Goal: Task Accomplishment & Management: Manage account settings

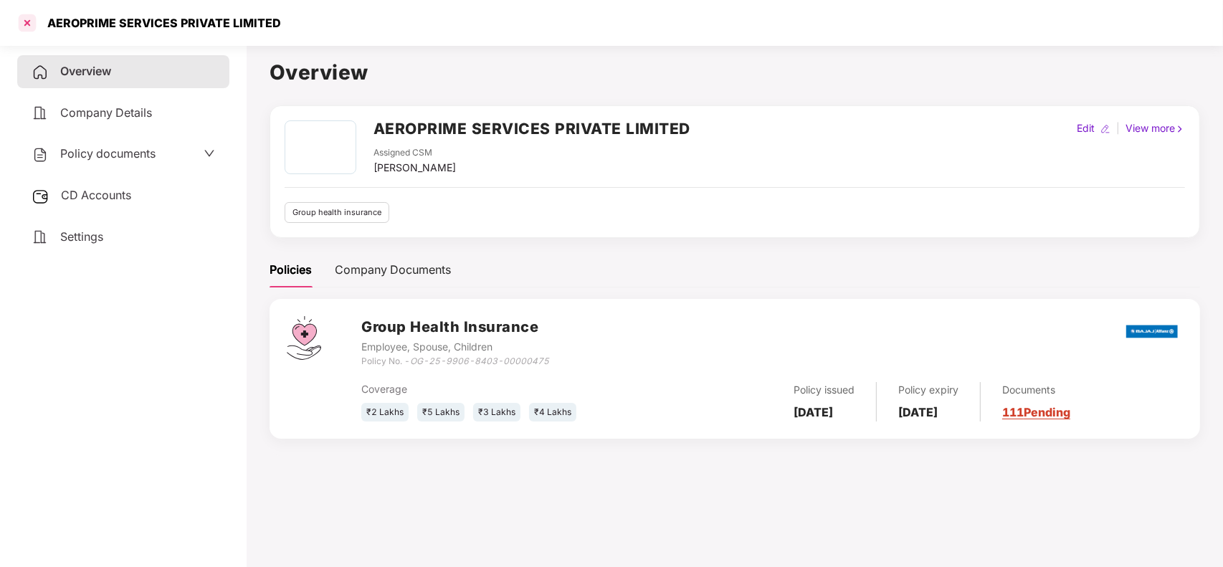
click at [30, 22] on div at bounding box center [27, 22] width 23 height 23
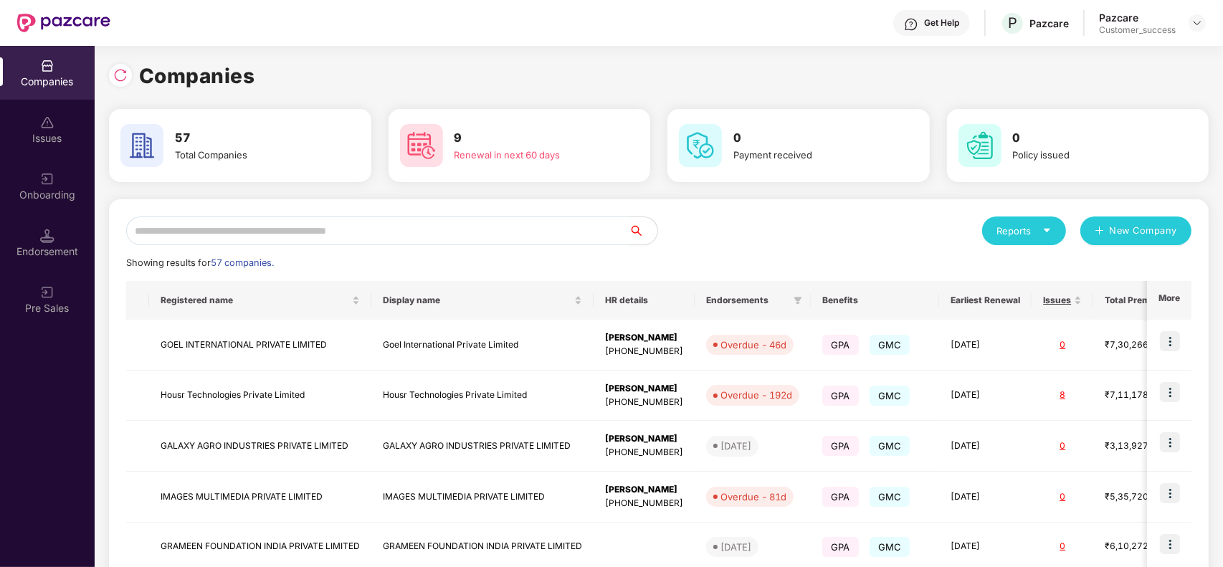
click at [294, 224] on input "text" at bounding box center [377, 231] width 503 height 29
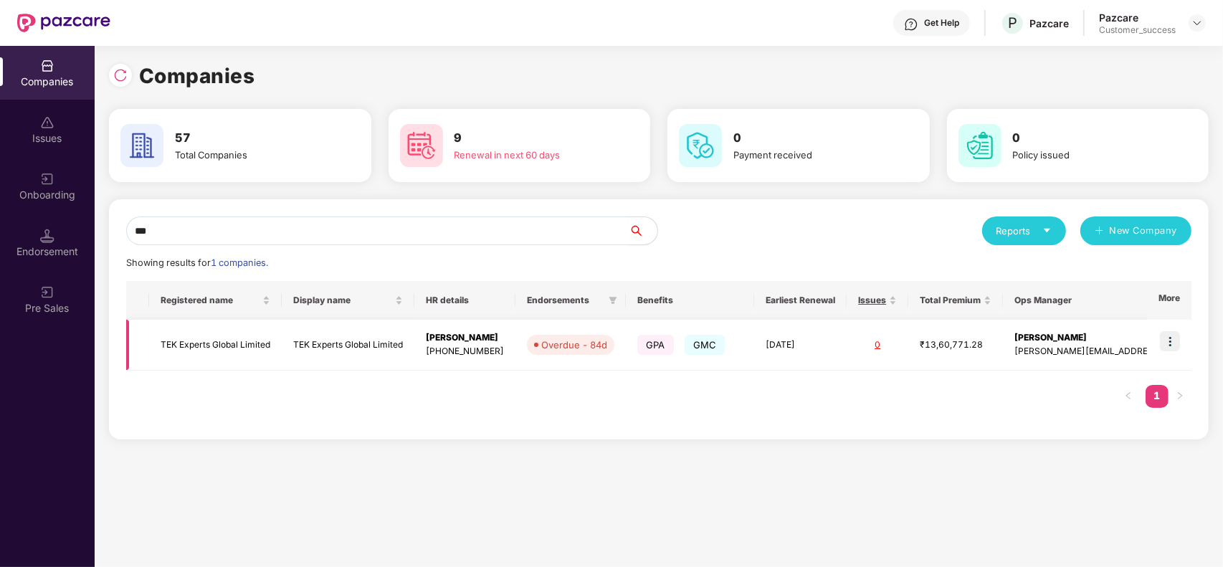
type input "***"
click at [1174, 336] on img at bounding box center [1170, 341] width 20 height 20
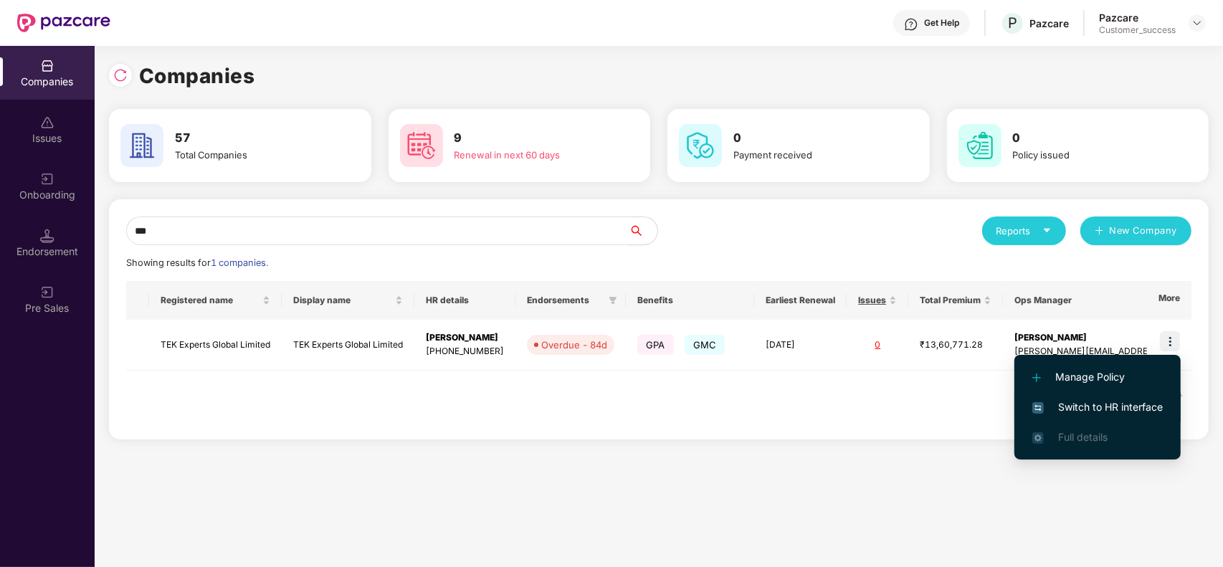
click at [1112, 406] on span "Switch to HR interface" at bounding box center [1097, 407] width 130 height 16
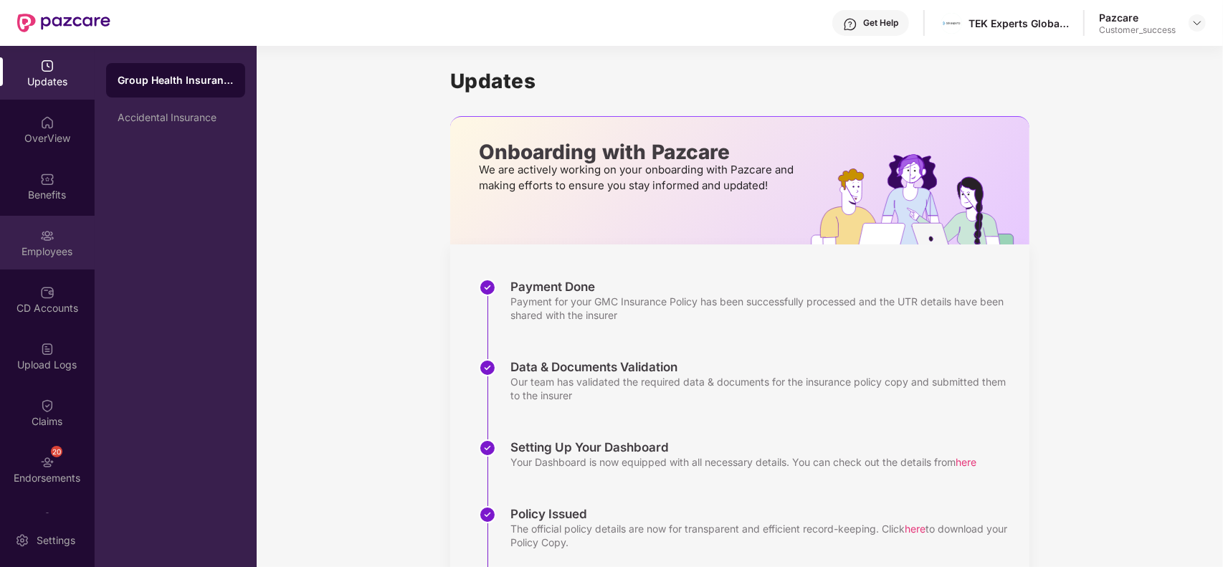
click at [30, 233] on div "Employees" at bounding box center [47, 243] width 95 height 54
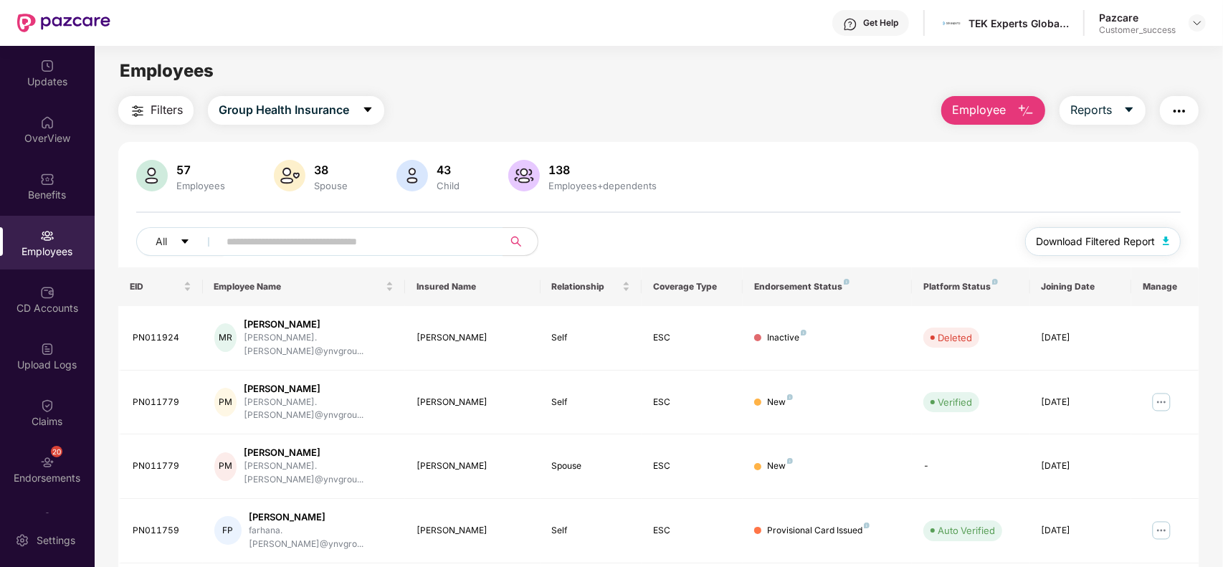
click at [1058, 240] on span "Download Filtered Report" at bounding box center [1096, 242] width 119 height 16
click at [45, 184] on img at bounding box center [47, 179] width 14 height 14
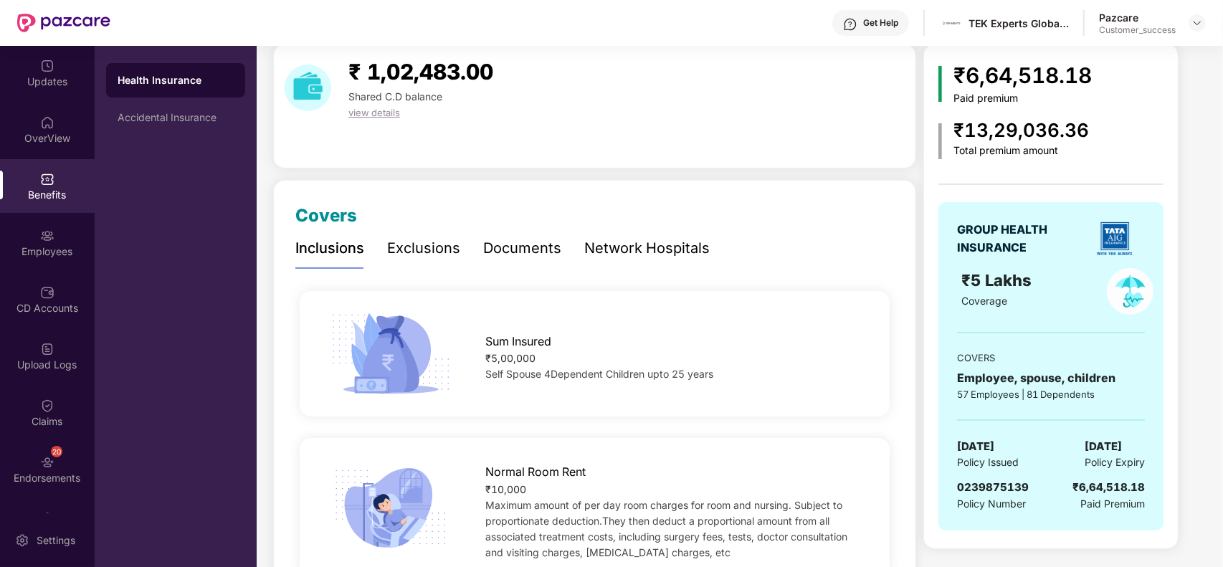
scroll to position [54, 0]
click at [977, 481] on span "0239875139" at bounding box center [993, 486] width 72 height 14
copy span "0239875139"
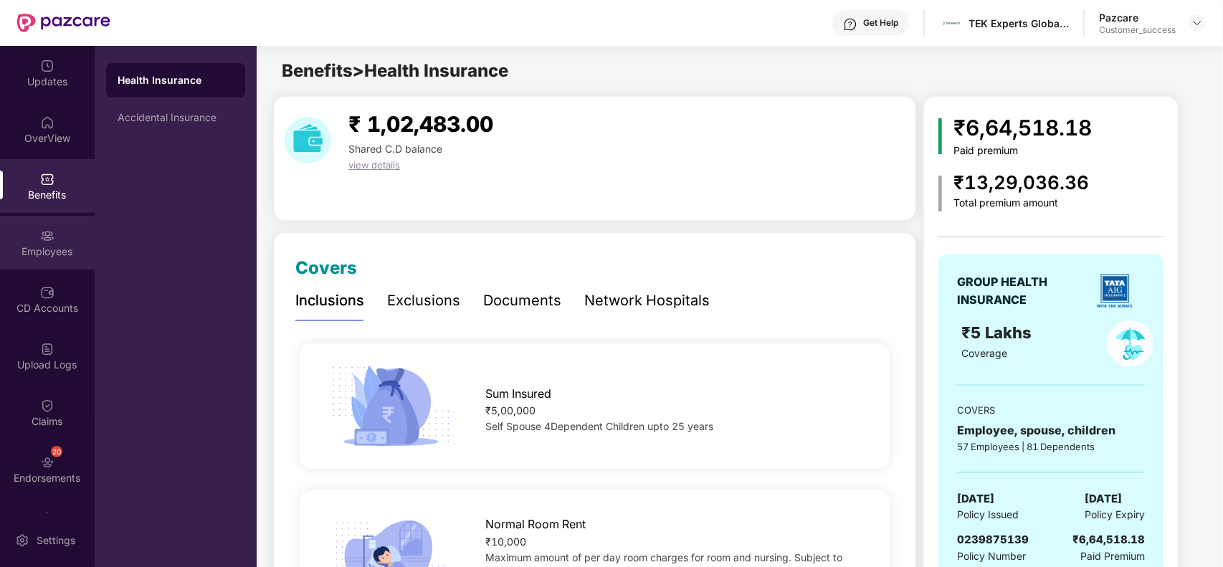
click at [39, 219] on div "Employees" at bounding box center [47, 243] width 95 height 54
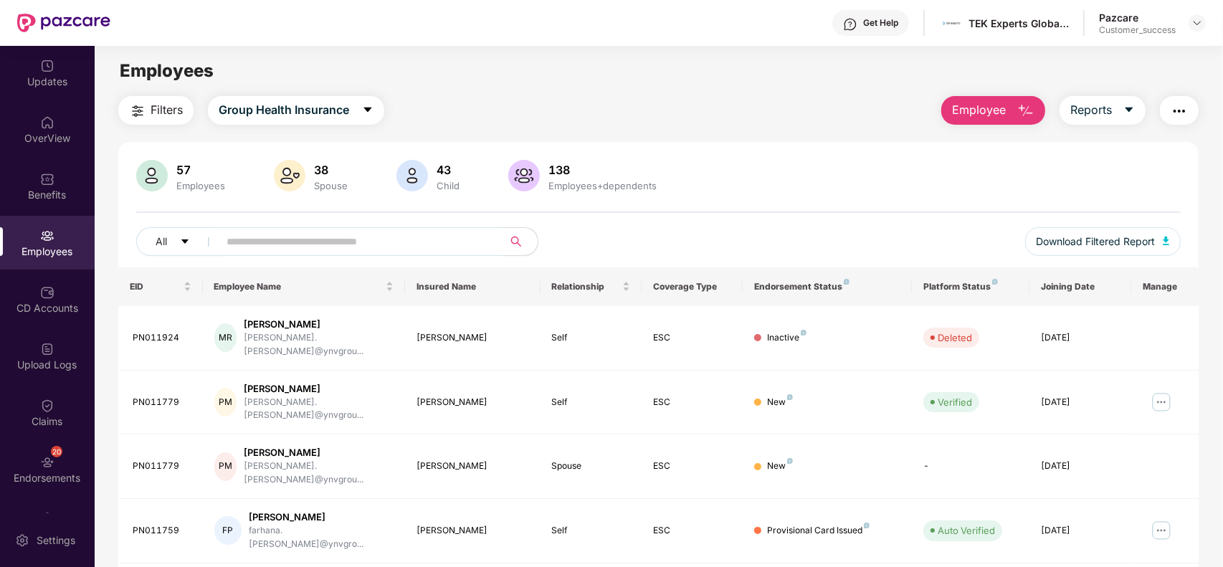
click at [357, 241] on input "text" at bounding box center [355, 242] width 257 height 22
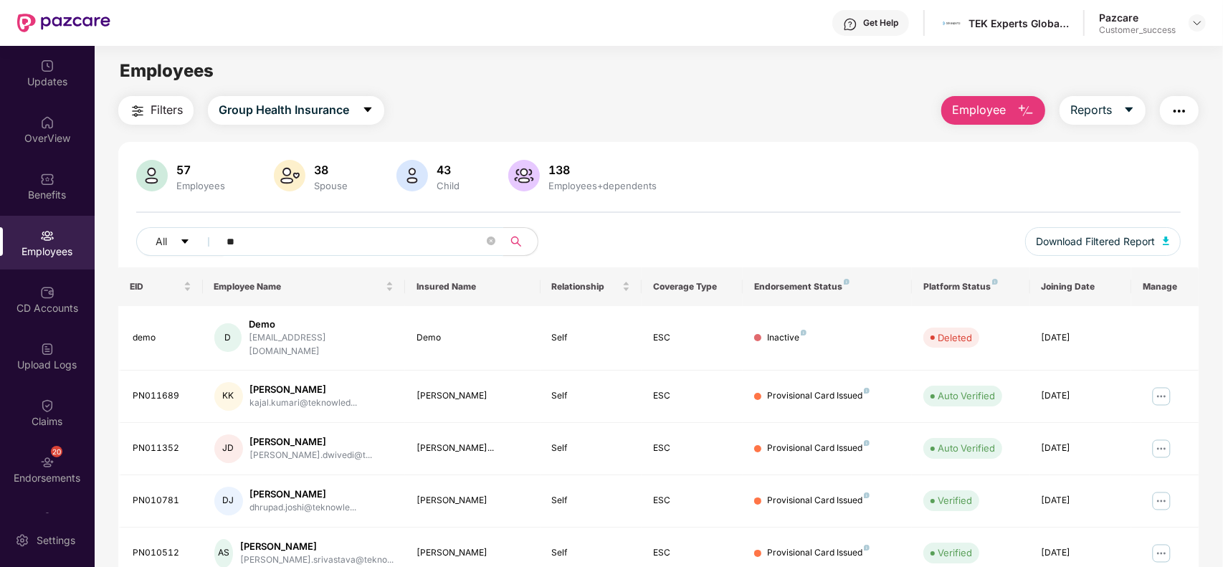
type input "*"
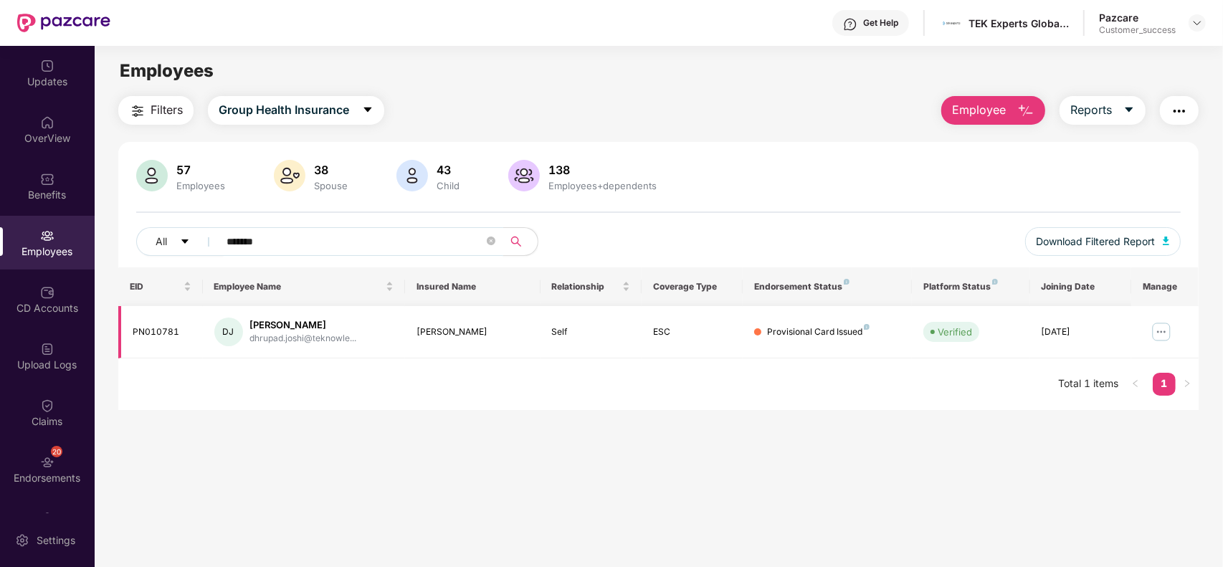
type input "*******"
click at [1170, 328] on img at bounding box center [1161, 331] width 23 height 23
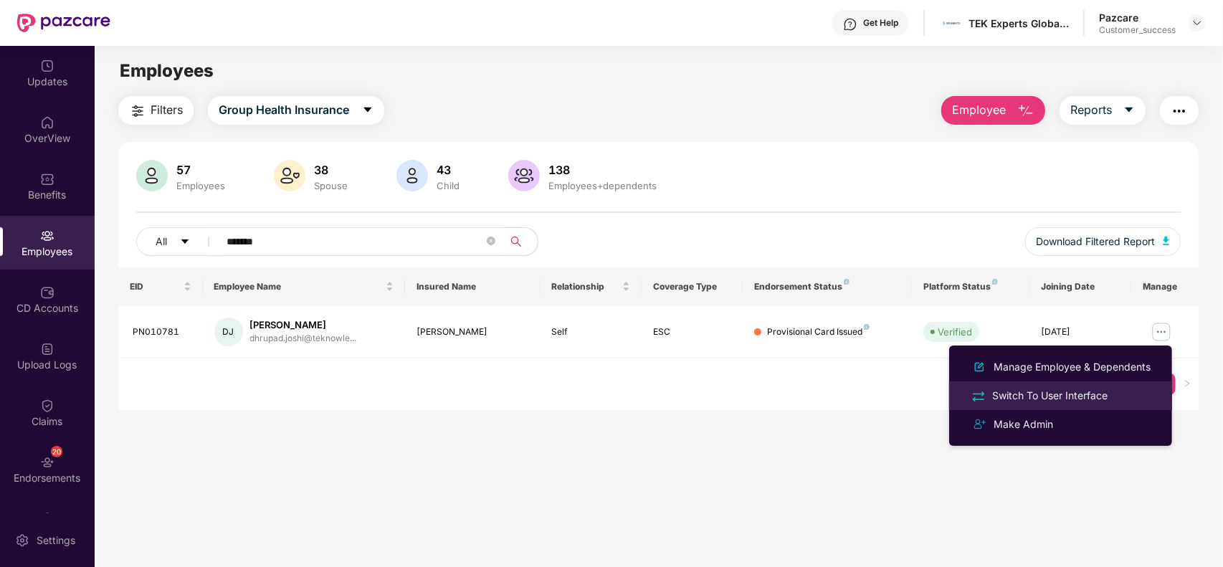
click at [1066, 389] on div "Switch To User Interface" at bounding box center [1049, 396] width 121 height 16
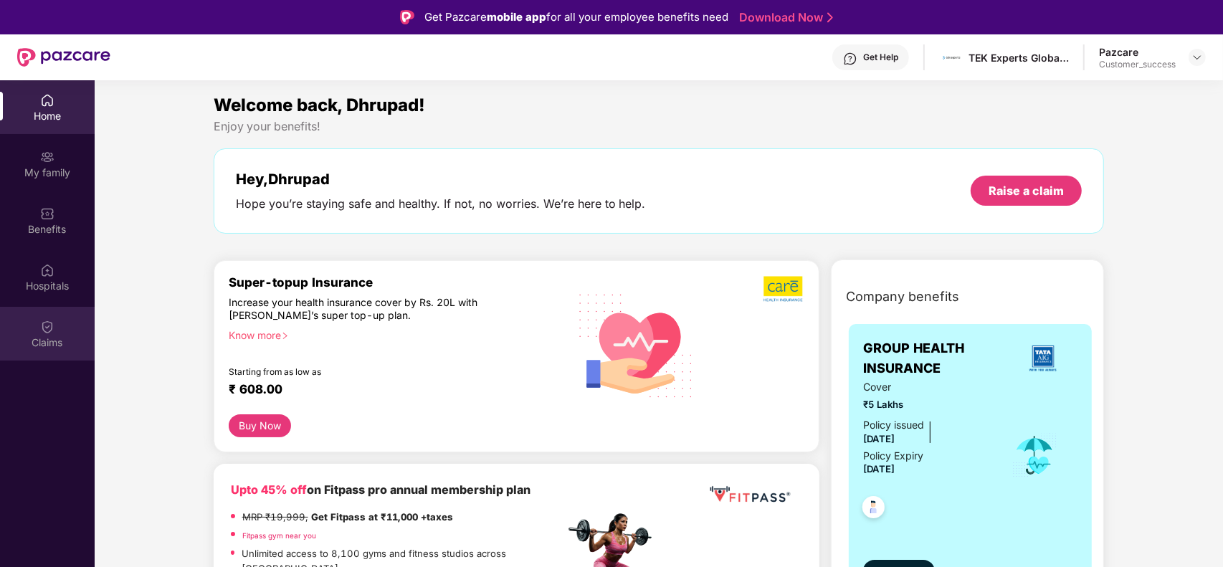
click at [18, 330] on div "Claims" at bounding box center [47, 334] width 95 height 54
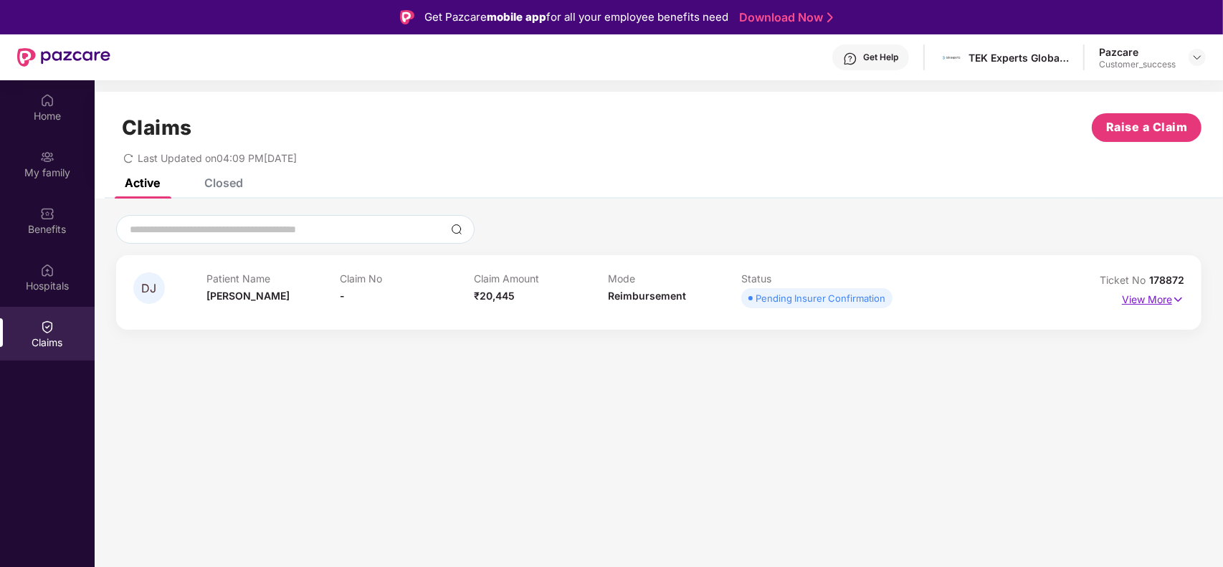
click at [1155, 292] on p "View More" at bounding box center [1153, 297] width 62 height 19
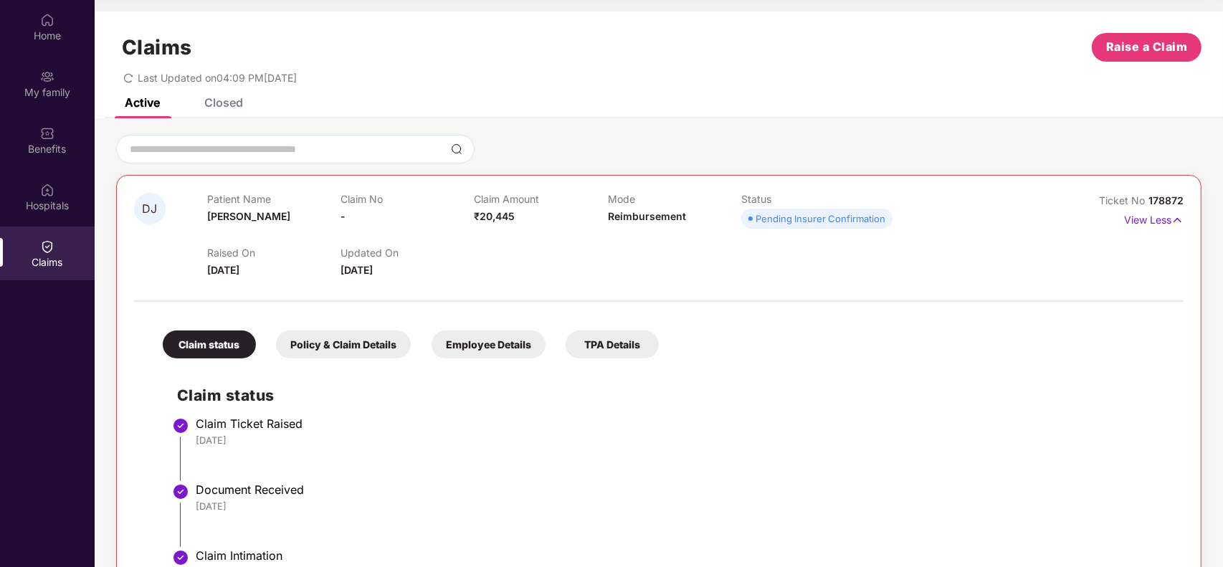
click at [356, 337] on div "Policy & Claim Details" at bounding box center [343, 345] width 135 height 28
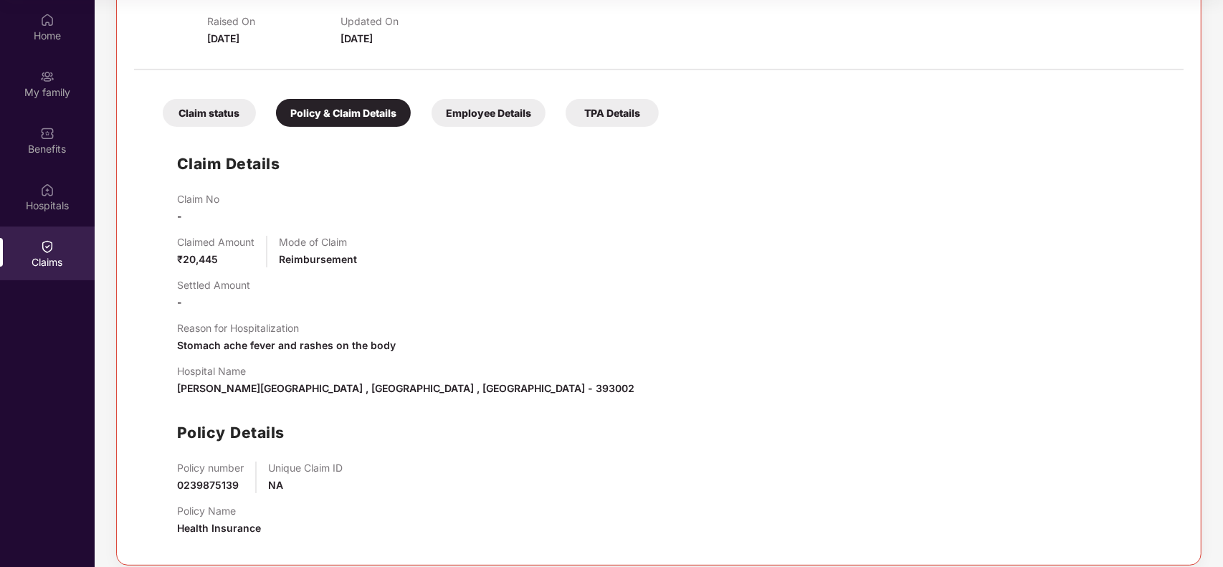
scroll to position [234, 0]
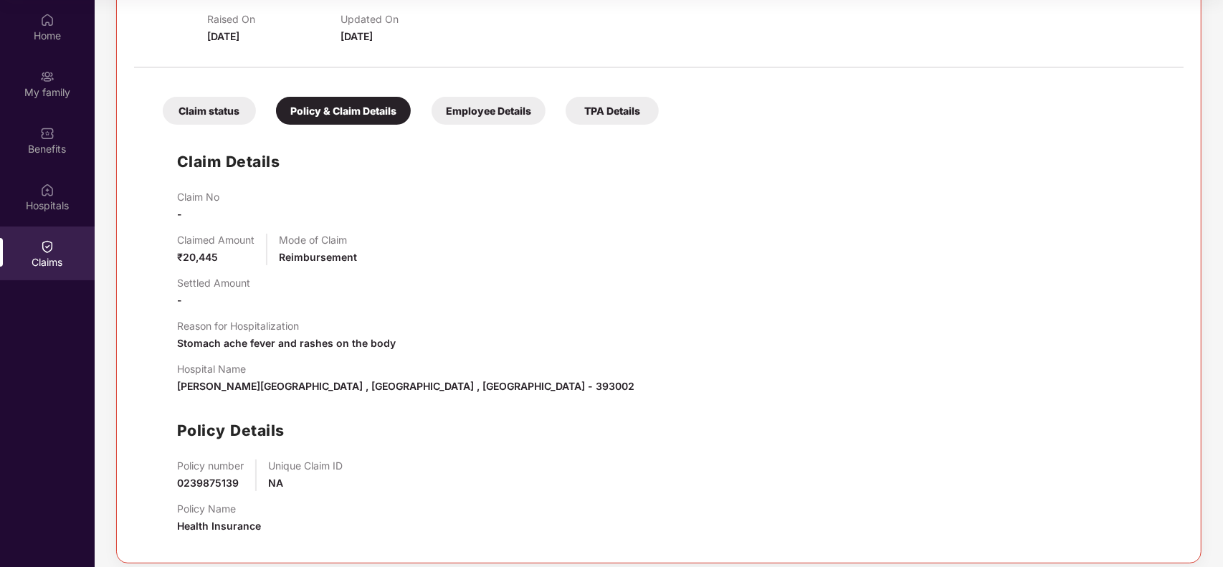
click at [317, 425] on div "Policy Details" at bounding box center [673, 431] width 992 height 24
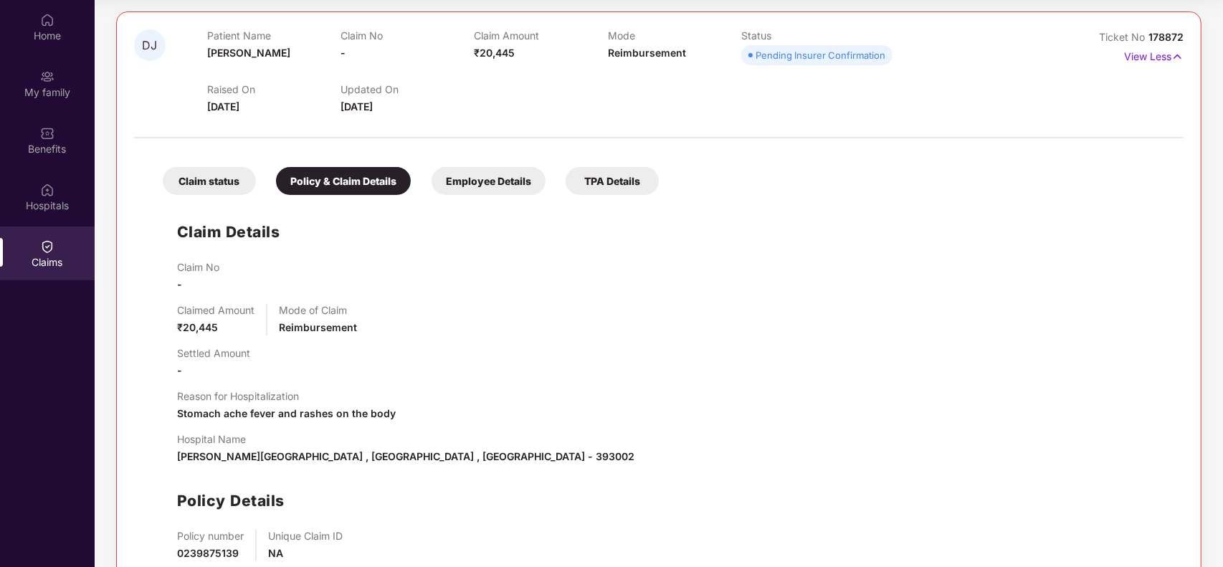
scroll to position [163, 0]
click at [490, 162] on div "Claim status Policy & Claim Details Employee Details TPA Details" at bounding box center [403, 174] width 510 height 42
click at [480, 176] on div "Employee Details" at bounding box center [489, 182] width 114 height 28
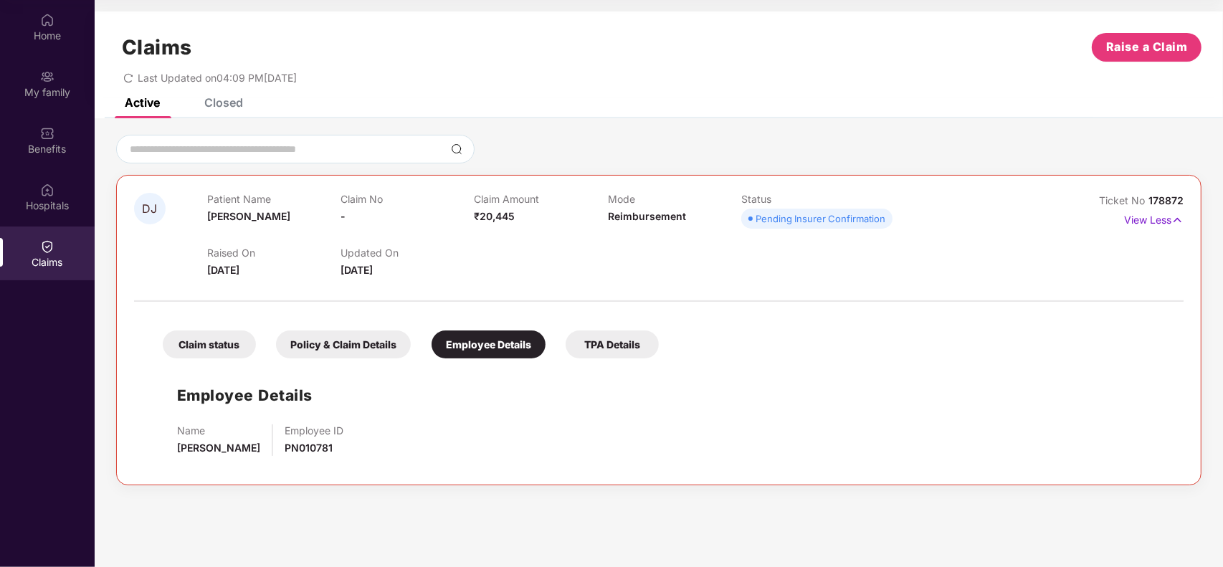
click at [619, 346] on div "TPA Details" at bounding box center [612, 345] width 93 height 28
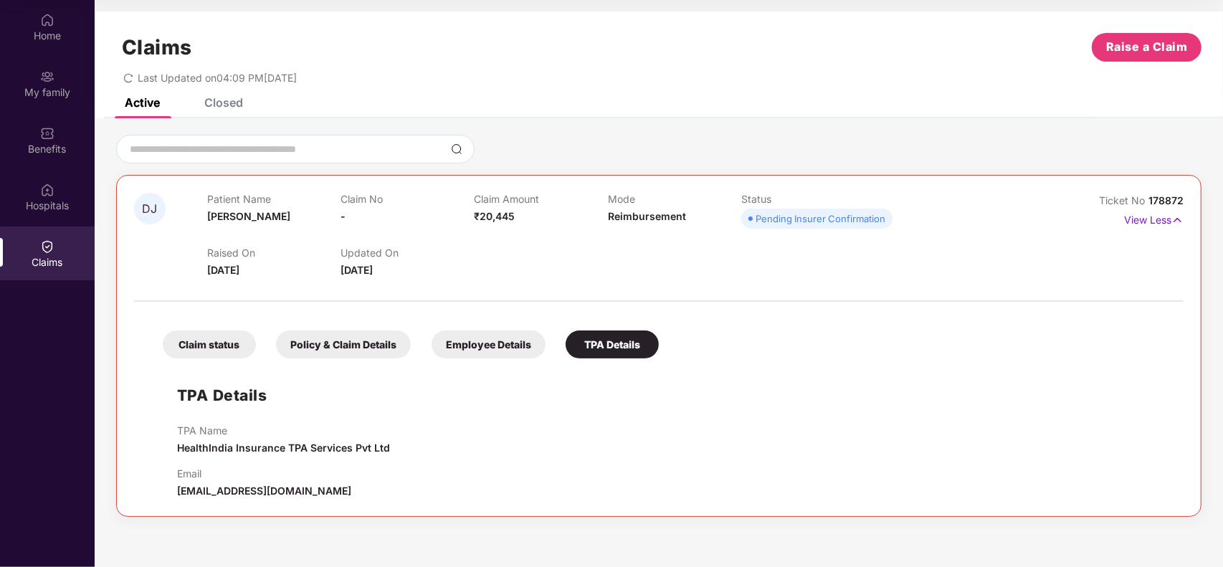
click at [349, 349] on div "Policy & Claim Details" at bounding box center [343, 345] width 135 height 28
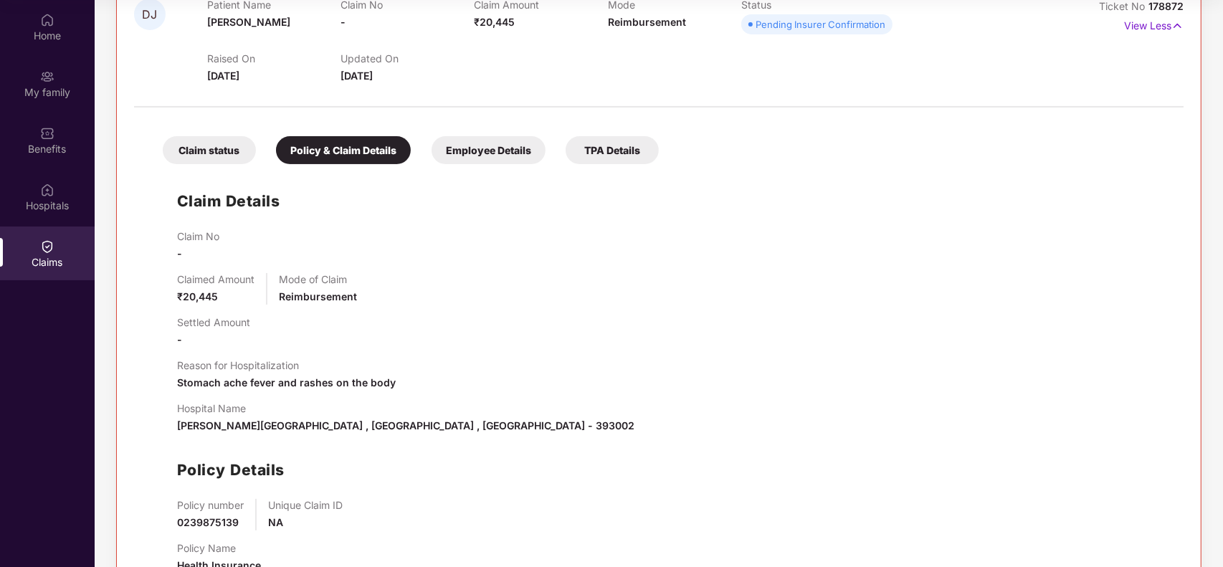
scroll to position [244, 0]
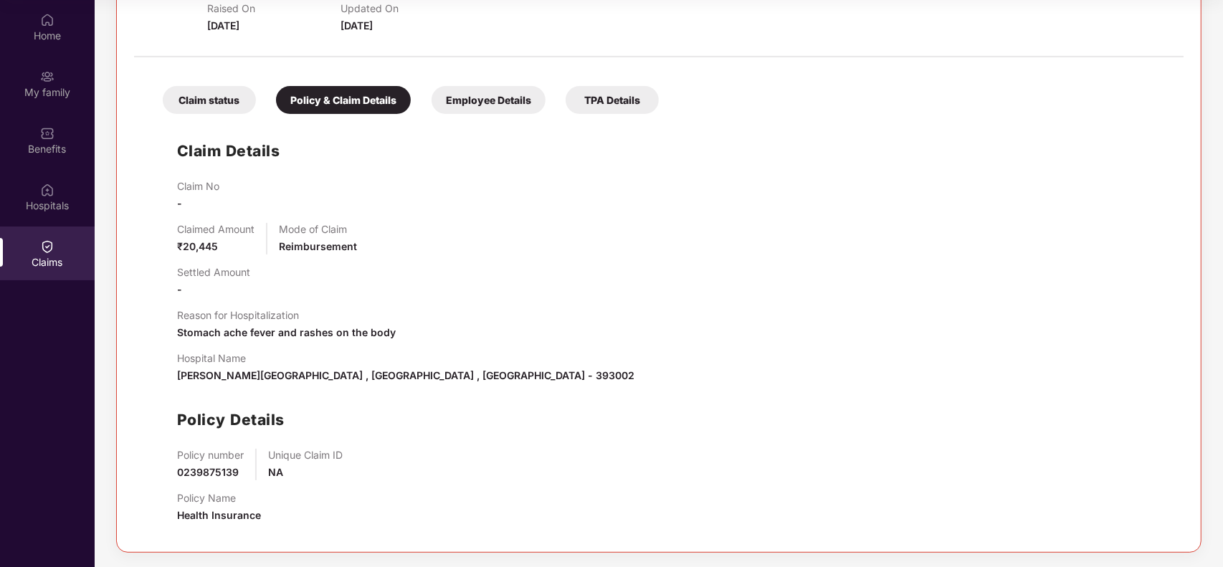
click at [216, 97] on div "Claim status" at bounding box center [209, 100] width 93 height 28
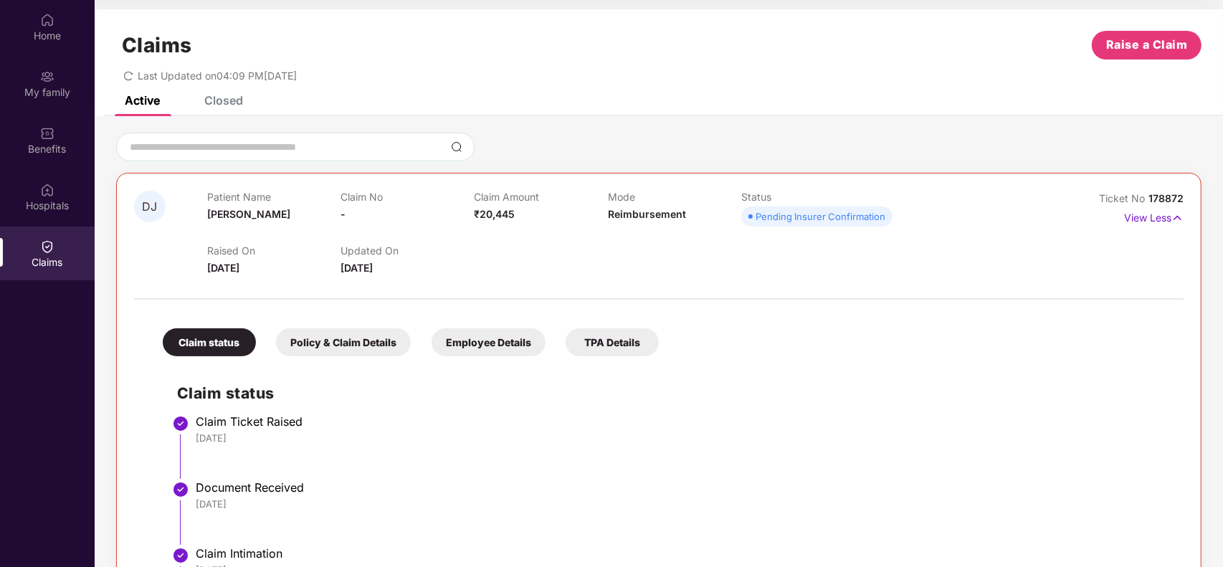
scroll to position [0, 0]
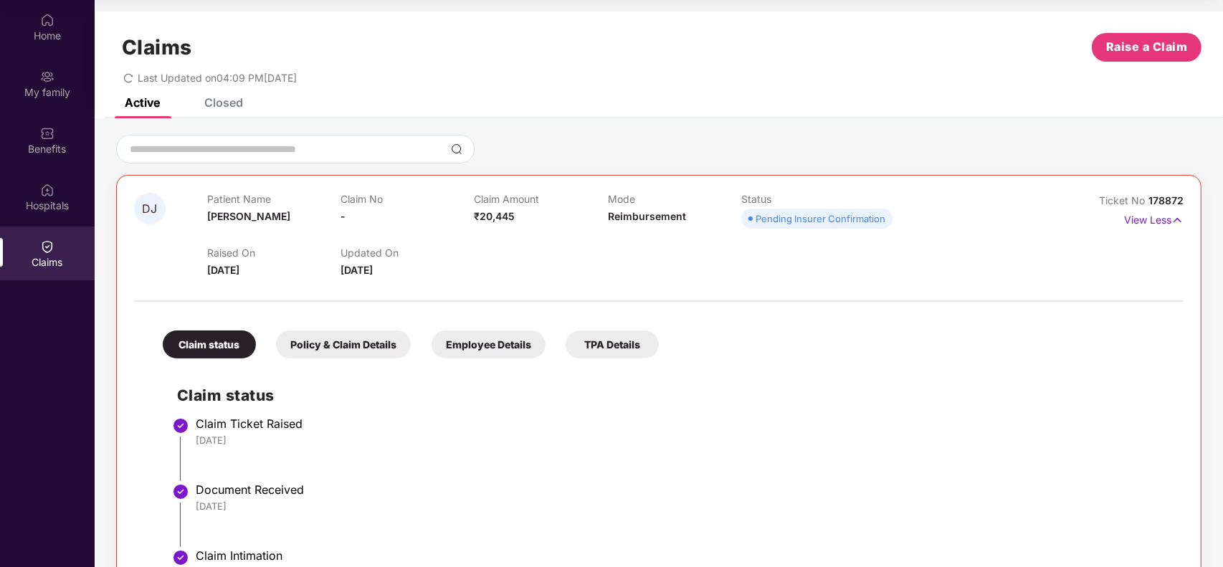
click at [323, 352] on div "Policy & Claim Details" at bounding box center [343, 345] width 135 height 28
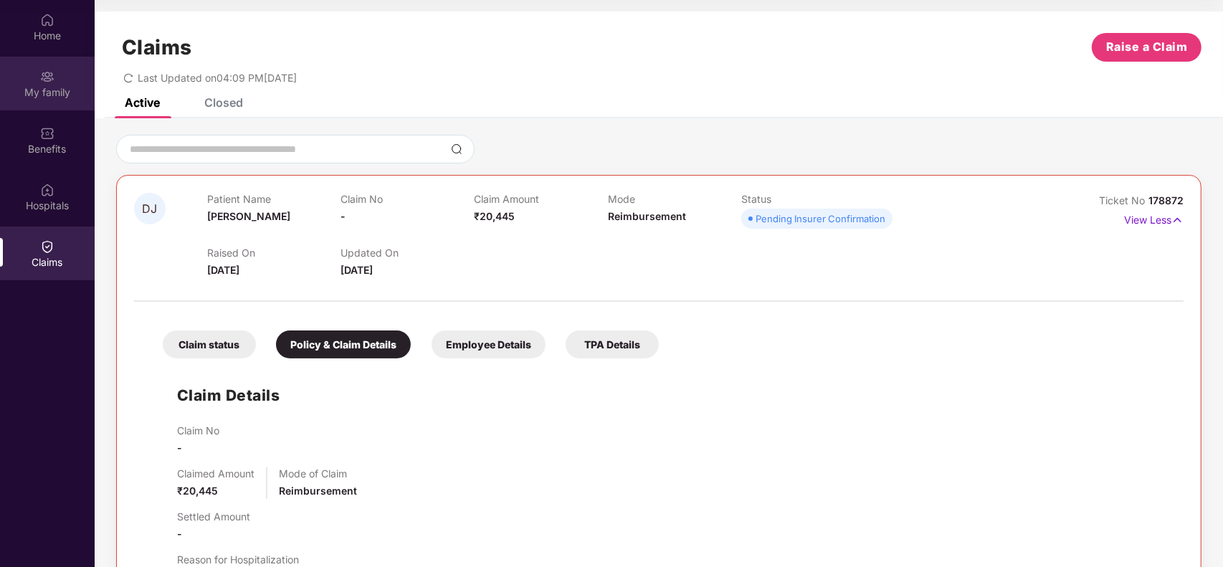
click at [47, 77] on img at bounding box center [47, 77] width 14 height 14
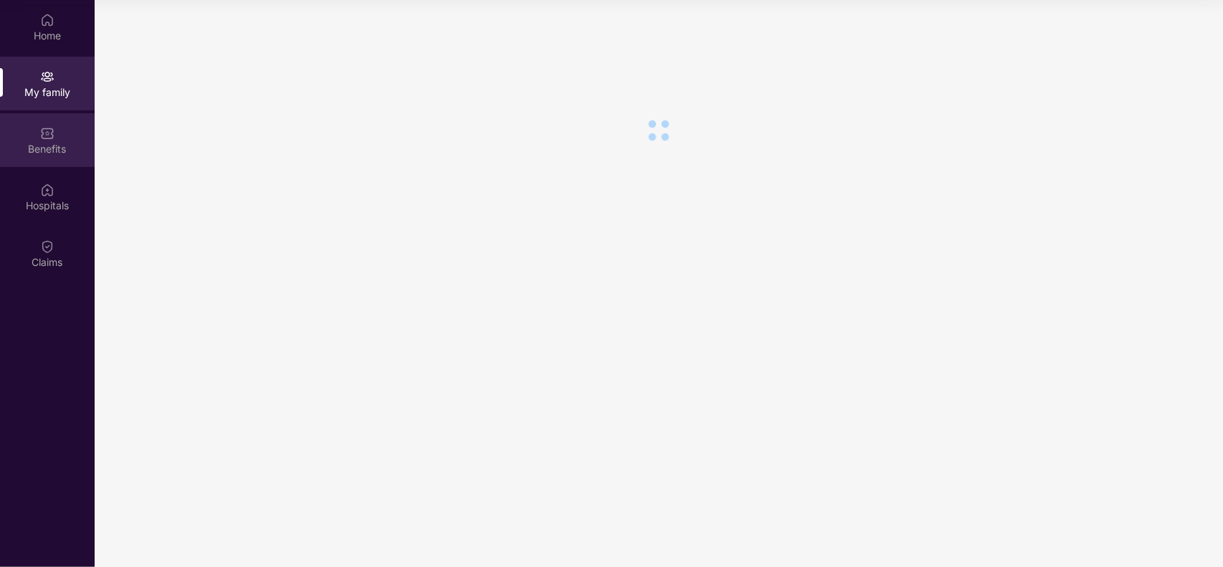
click at [48, 146] on div "Benefits" at bounding box center [47, 149] width 95 height 14
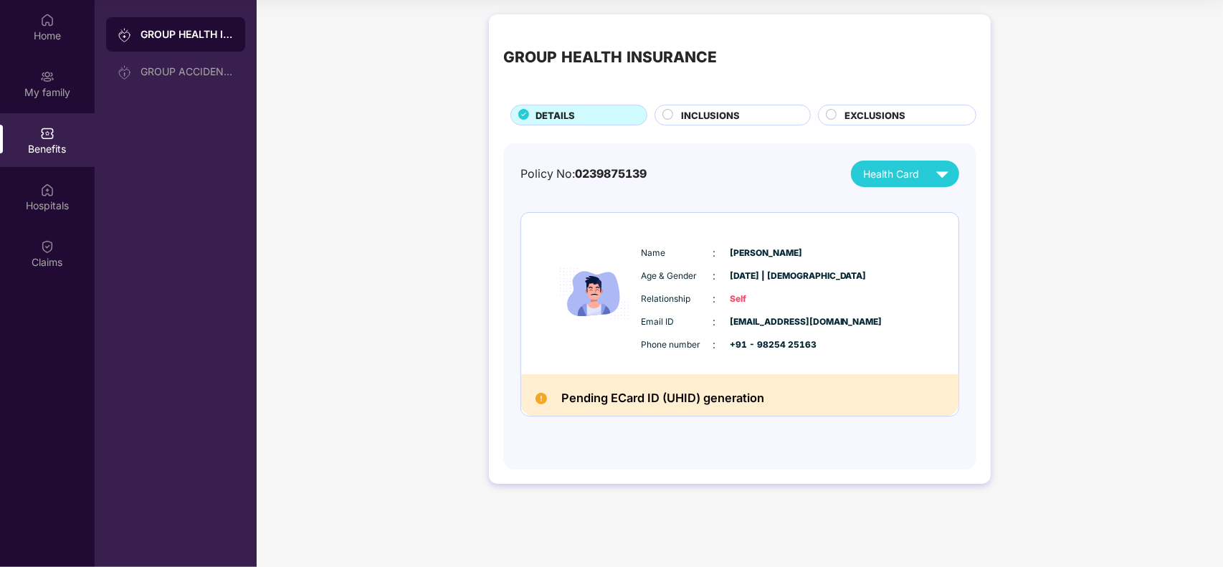
click at [612, 172] on span "0239875139" at bounding box center [611, 174] width 72 height 14
copy span "0239875139"
click at [697, 105] on div "INCLUSIONS" at bounding box center [733, 115] width 156 height 21
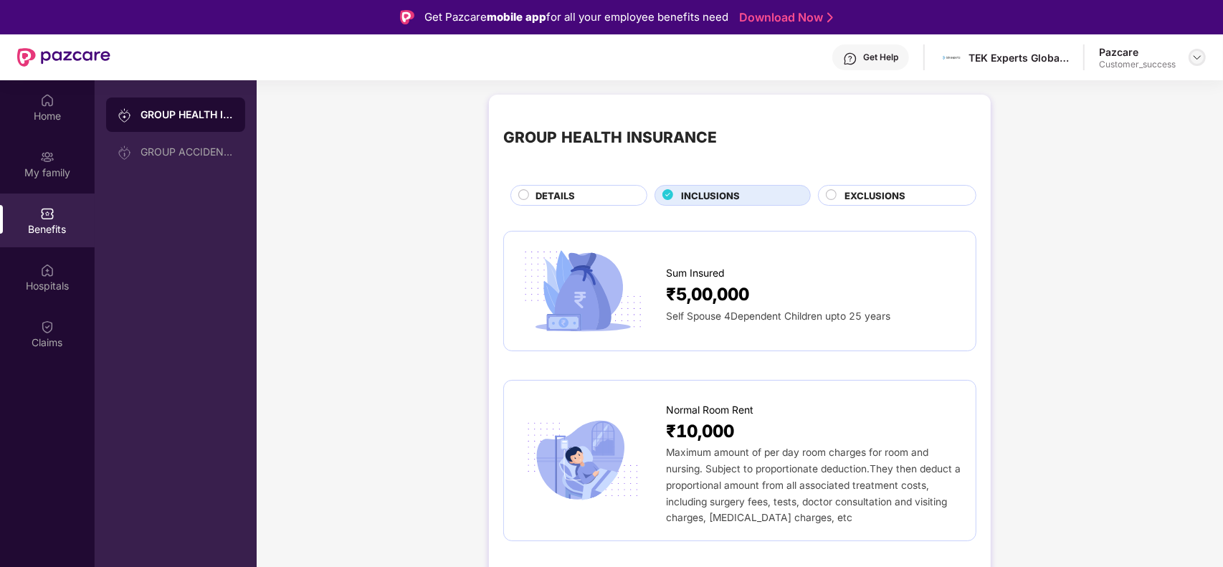
click at [1196, 52] on img at bounding box center [1197, 57] width 11 height 11
click at [1152, 81] on div "Switch to partner view" at bounding box center [1130, 90] width 186 height 28
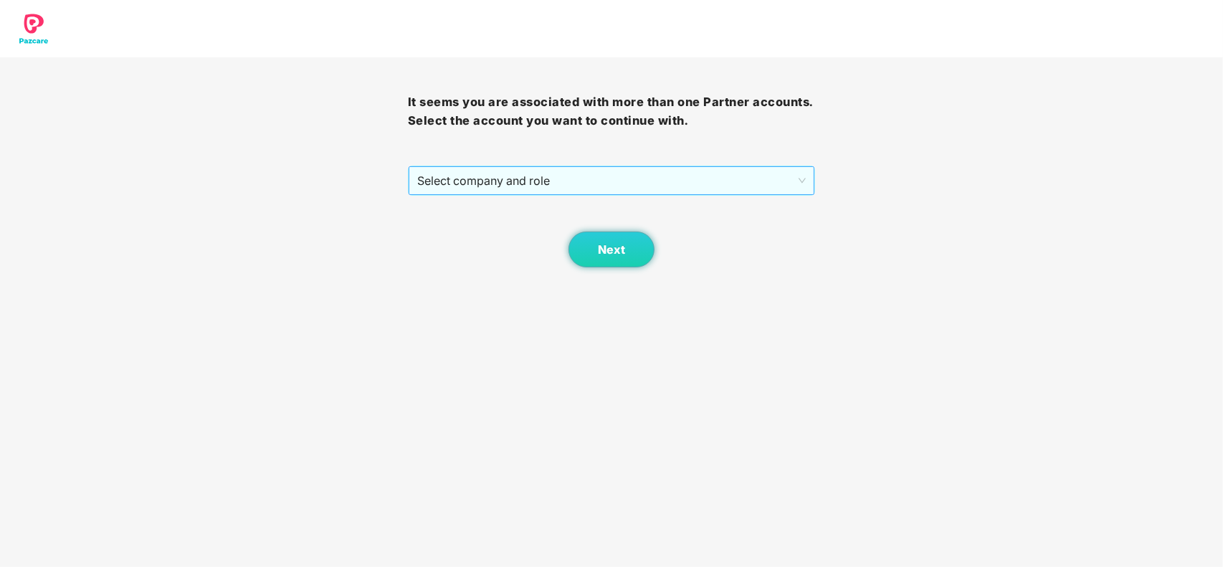
click at [768, 173] on span "Select company and role" at bounding box center [611, 180] width 389 height 27
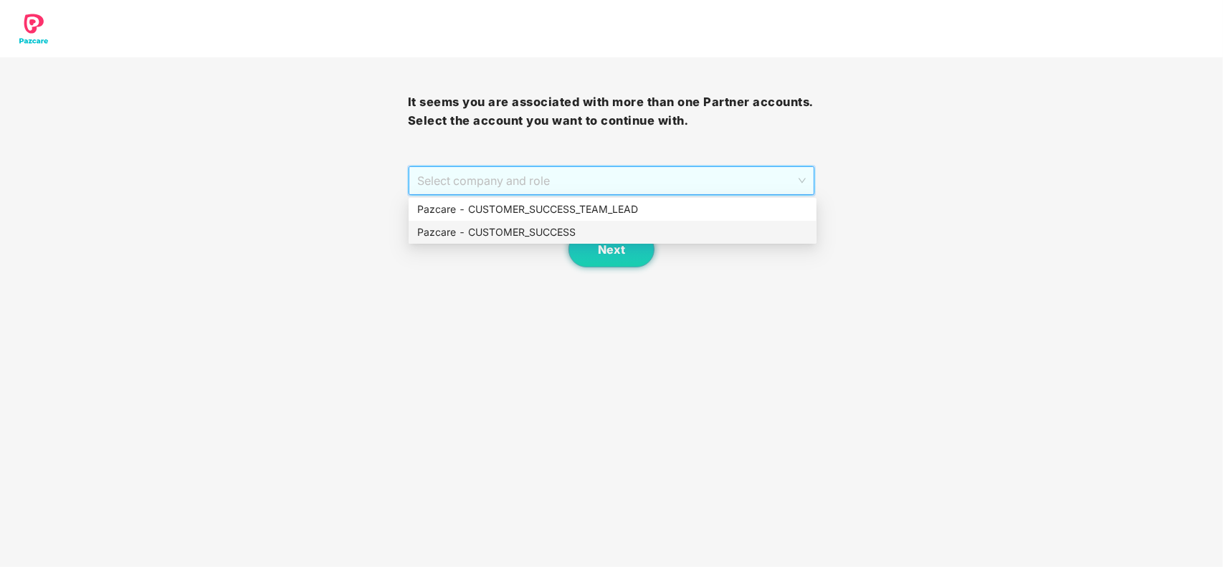
click at [589, 230] on div "Pazcare - CUSTOMER_SUCCESS" at bounding box center [612, 232] width 391 height 16
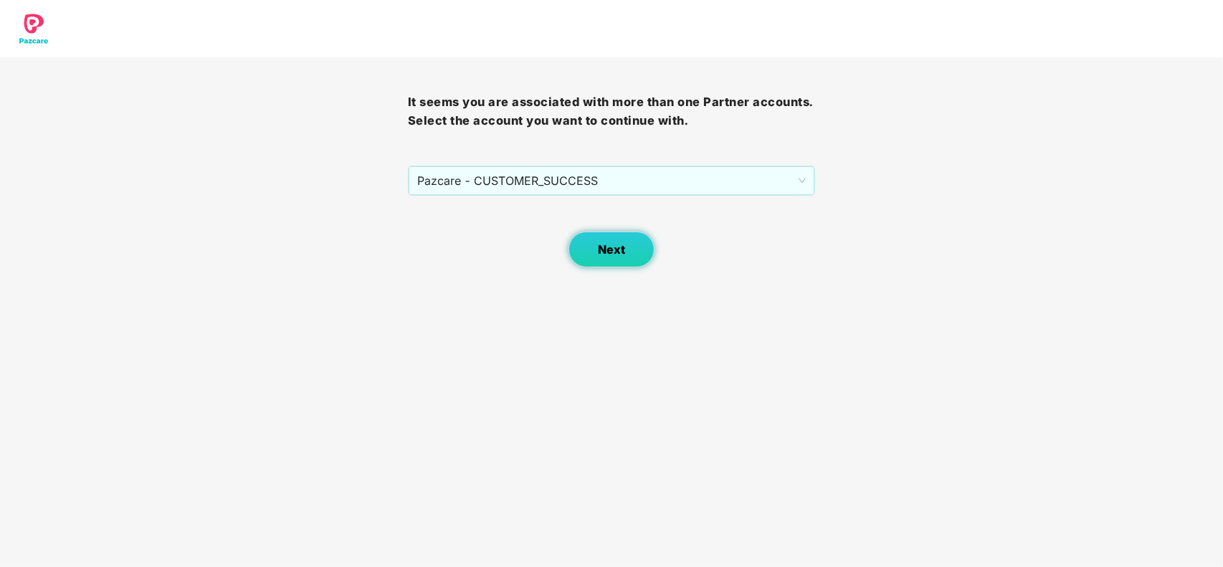
click at [596, 247] on button "Next" at bounding box center [612, 250] width 86 height 36
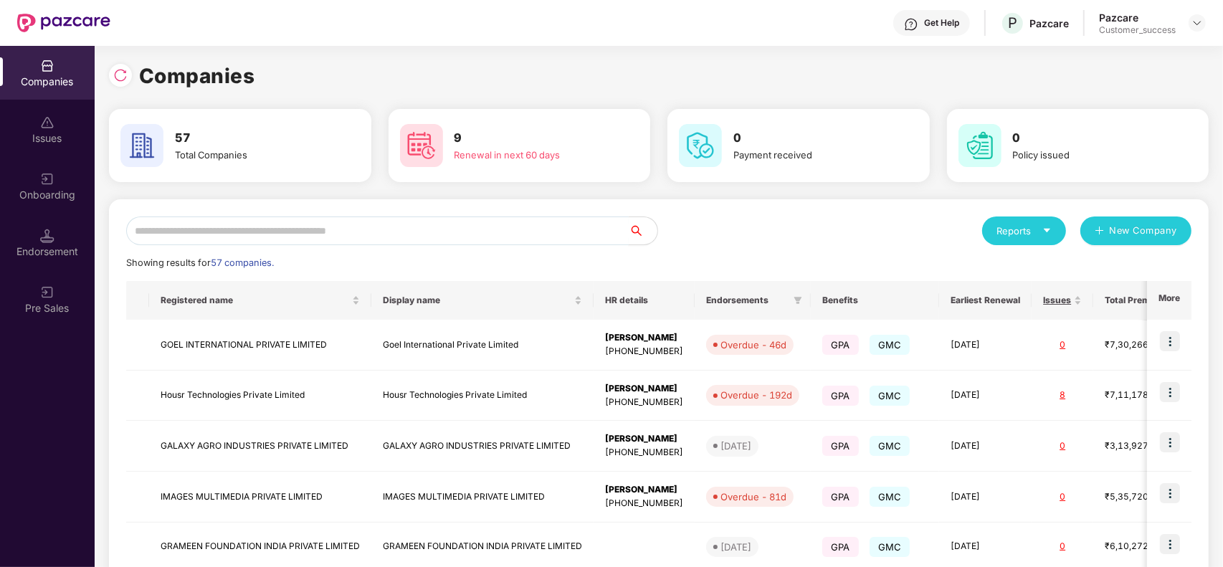
click at [474, 241] on input "text" at bounding box center [377, 231] width 503 height 29
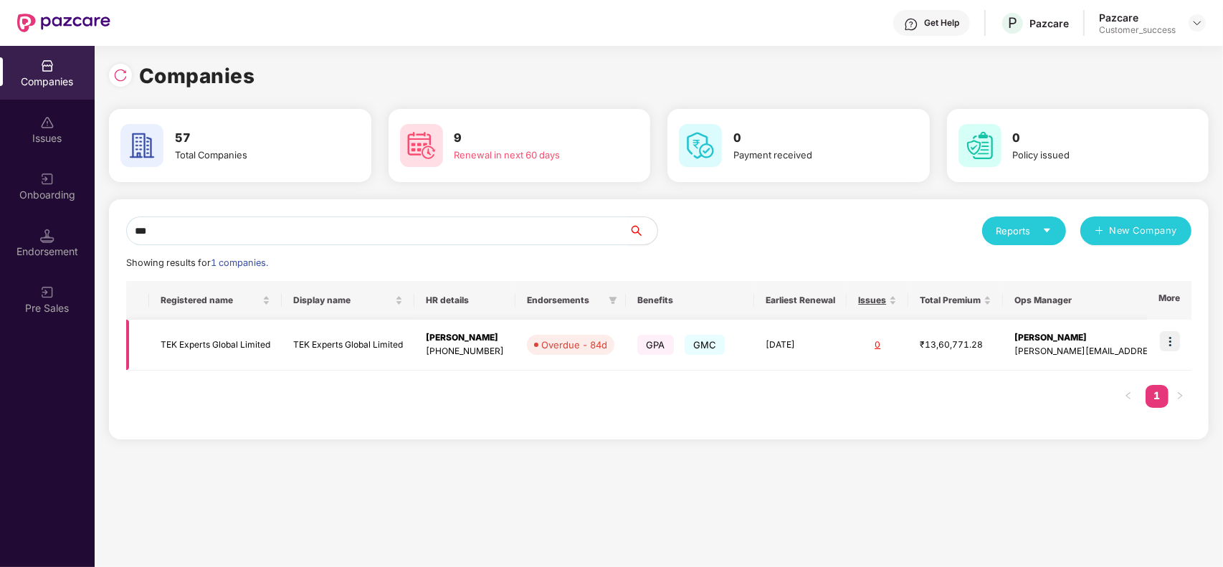
type input "***"
click at [1166, 338] on img at bounding box center [1170, 341] width 20 height 20
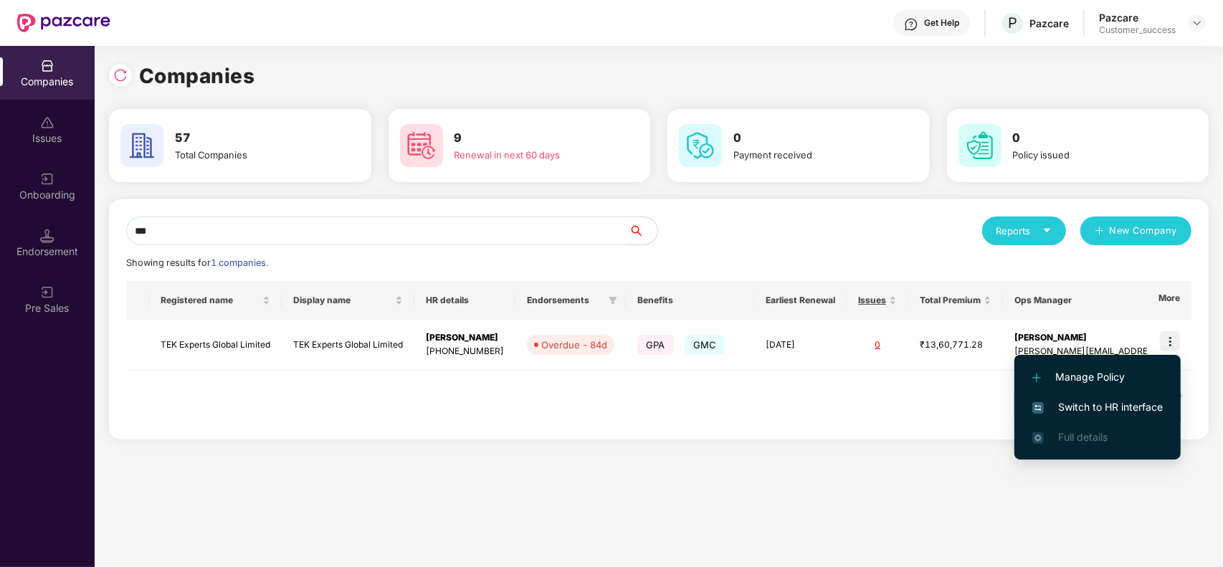
click at [1130, 405] on span "Switch to HR interface" at bounding box center [1097, 407] width 130 height 16
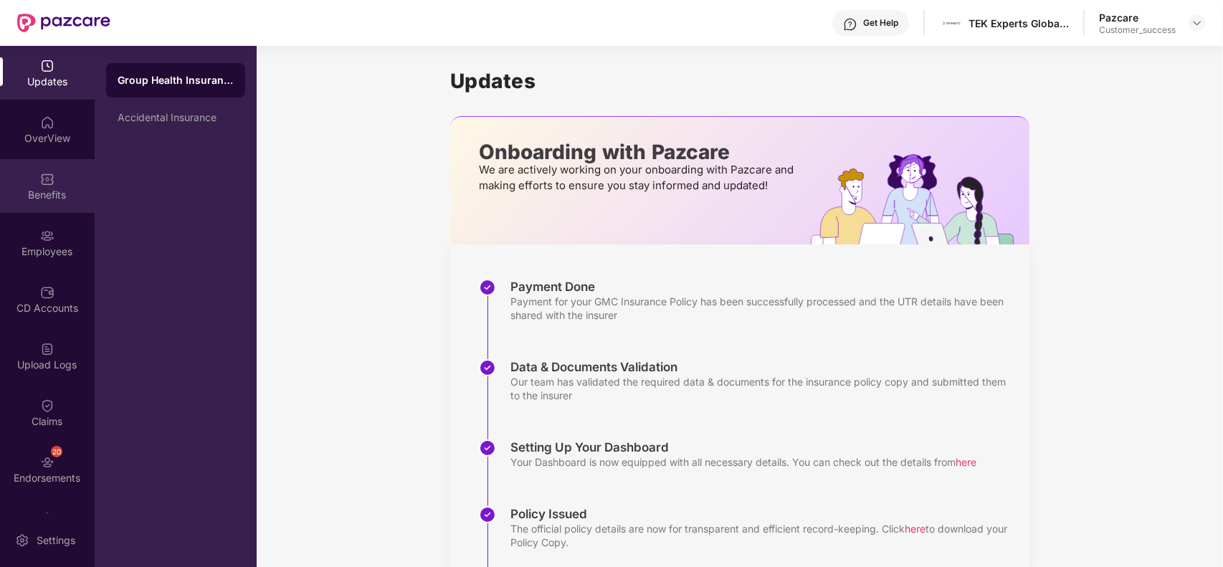
click at [40, 189] on div "Benefits" at bounding box center [47, 195] width 95 height 14
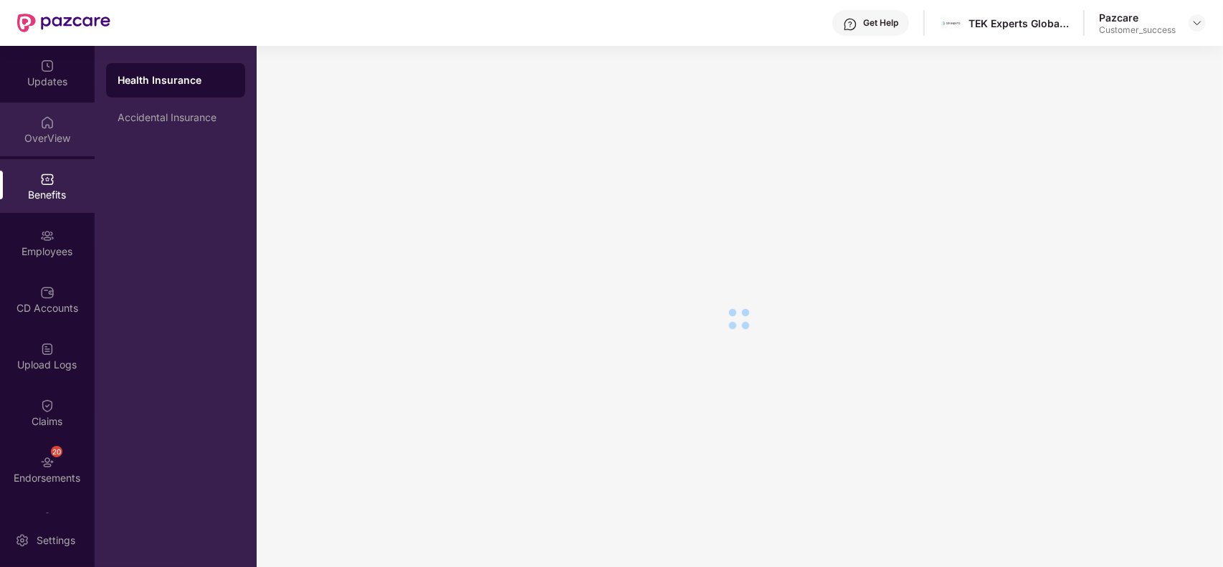
click at [43, 133] on div "OverView" at bounding box center [47, 138] width 95 height 14
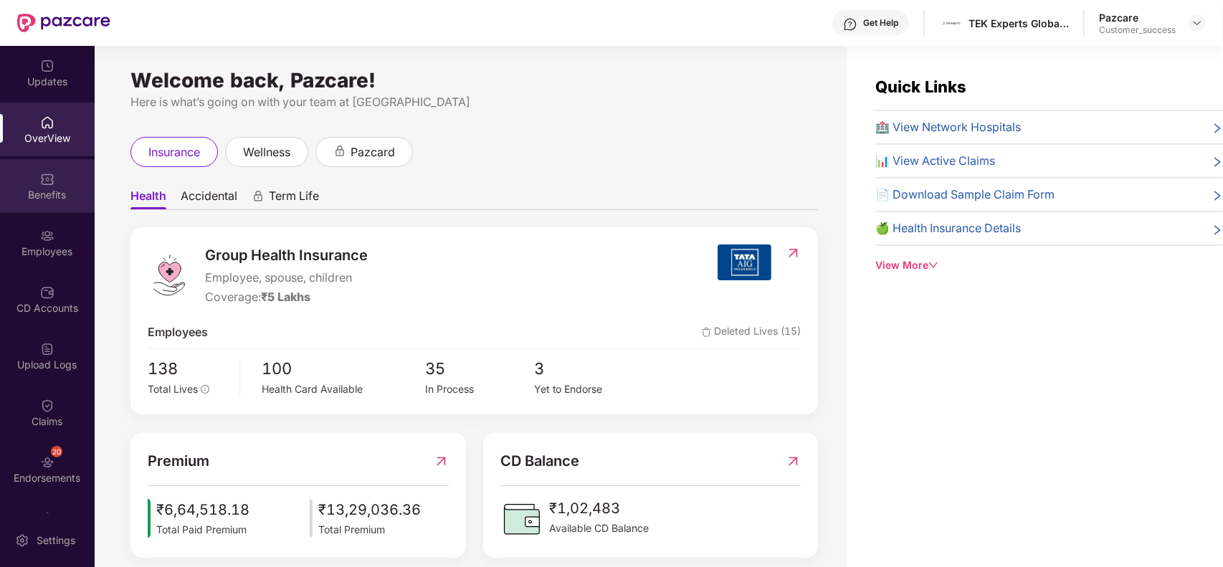
click at [19, 168] on div "Benefits" at bounding box center [47, 186] width 95 height 54
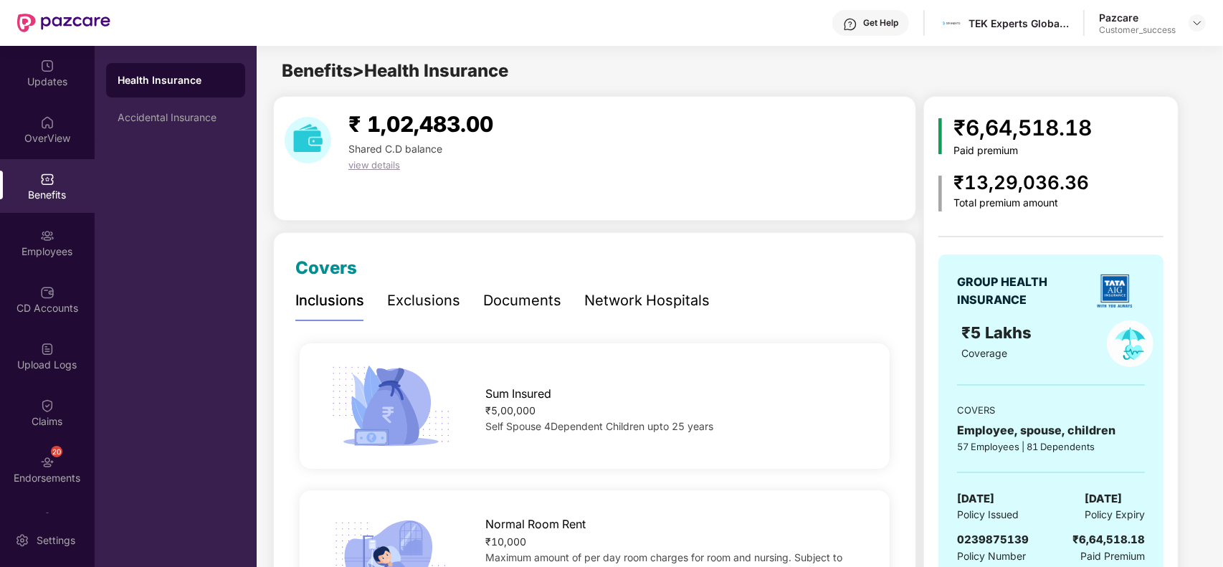
click at [545, 303] on div "Documents" at bounding box center [522, 301] width 78 height 22
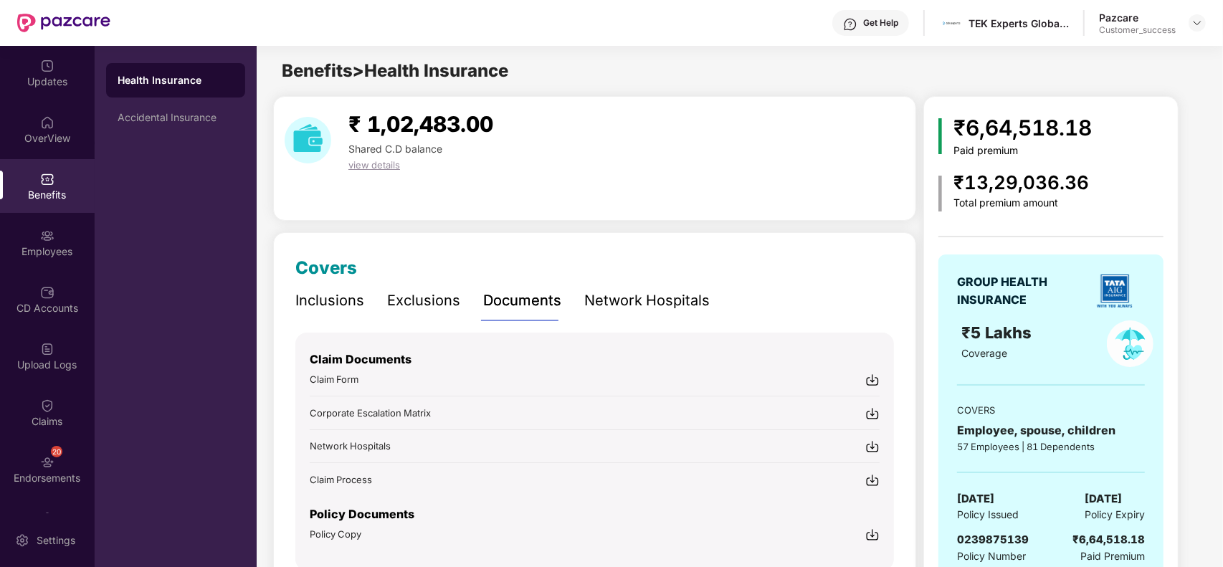
scroll to position [67, 0]
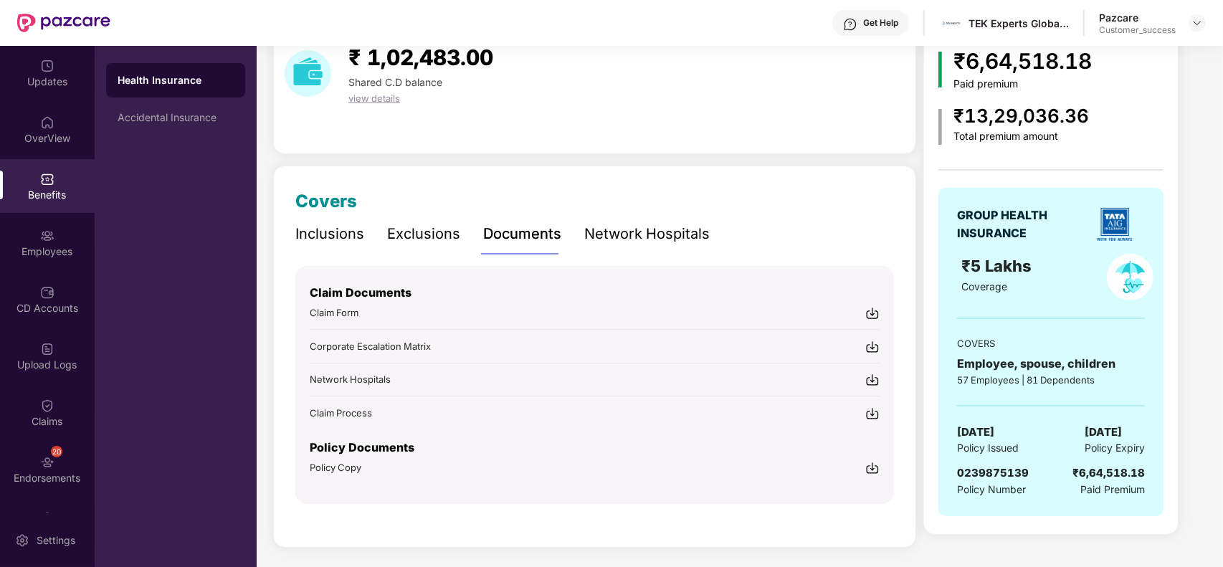
click at [875, 467] on img at bounding box center [872, 468] width 14 height 14
click at [1201, 24] on img at bounding box center [1197, 22] width 11 height 11
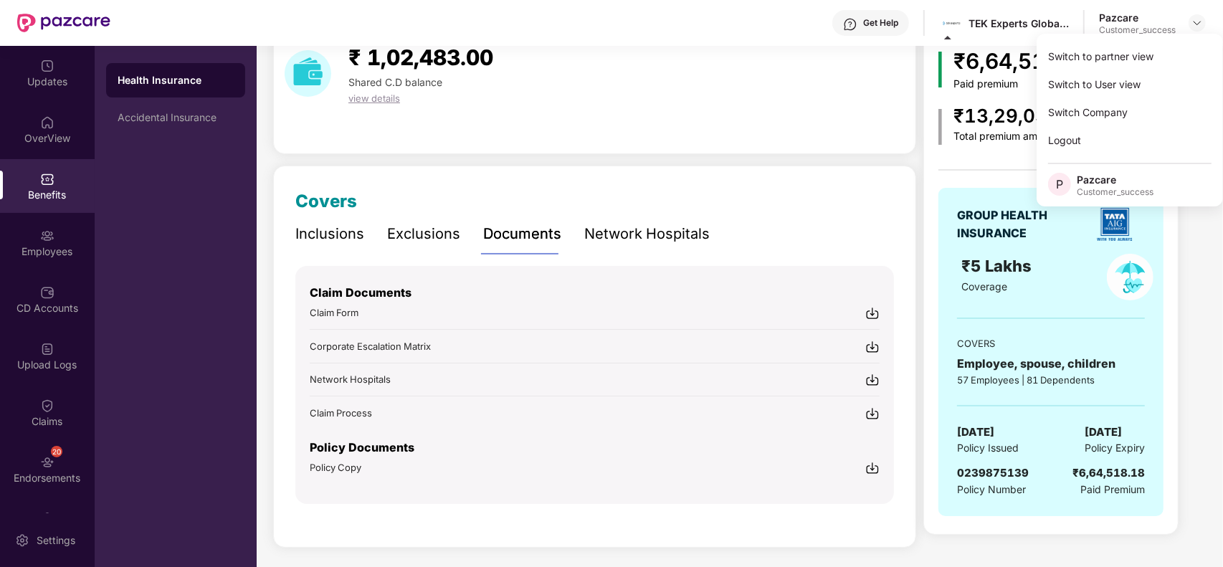
click at [1159, 41] on div "Switch to partner view Switch to User view Switch Company Logout P Pazcare Cust…" at bounding box center [1130, 120] width 186 height 173
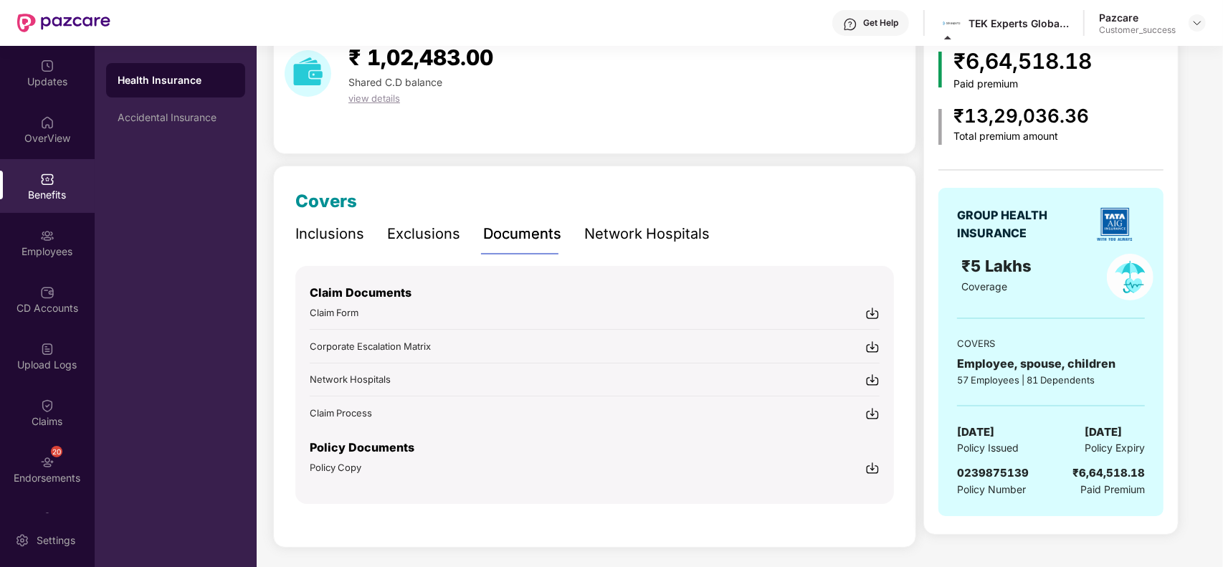
click at [1152, 47] on div "₹6,64,518.18 Paid premium" at bounding box center [1050, 67] width 225 height 46
click at [1198, 26] on img at bounding box center [1197, 22] width 11 height 11
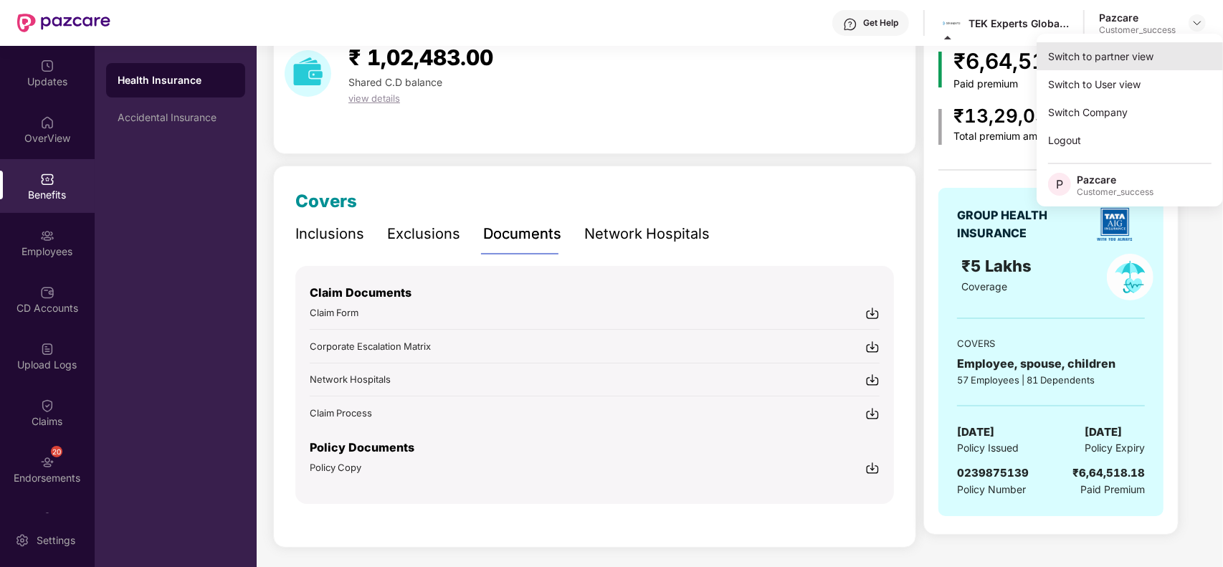
click at [1152, 54] on div "Switch to partner view" at bounding box center [1130, 56] width 186 height 28
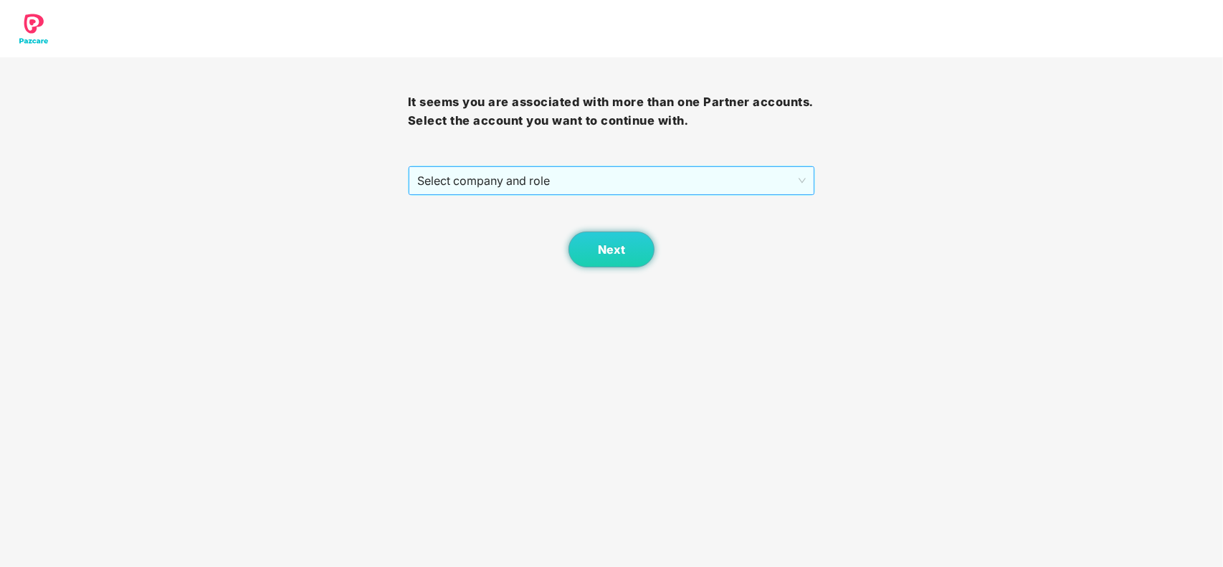
click at [644, 184] on span "Select company and role" at bounding box center [611, 180] width 389 height 27
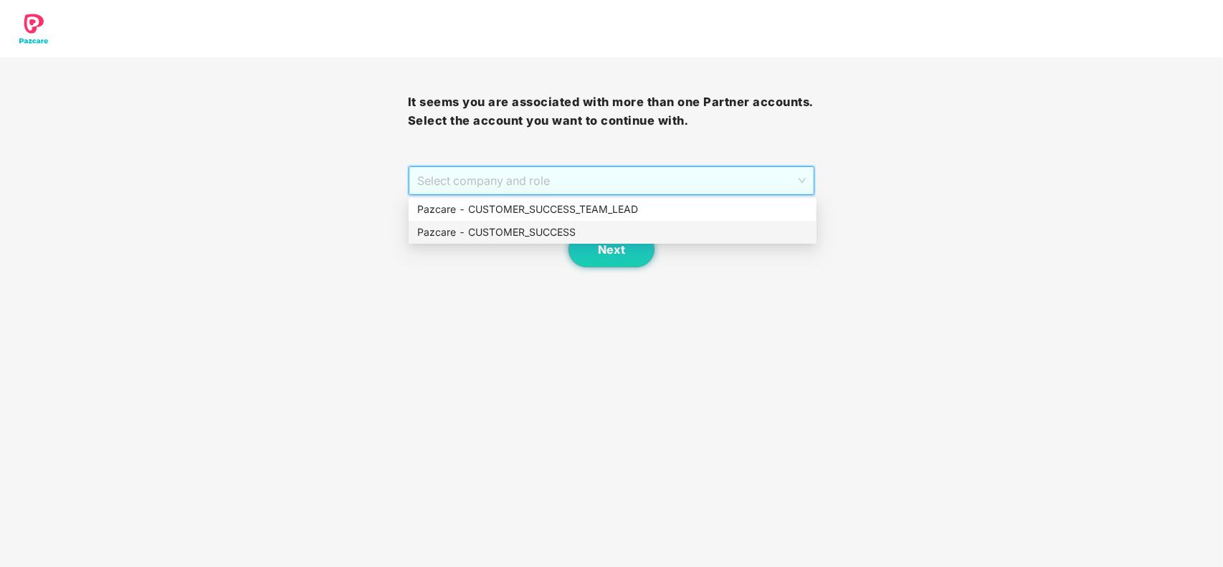
click at [553, 228] on div "Pazcare - CUSTOMER_SUCCESS" at bounding box center [612, 232] width 391 height 16
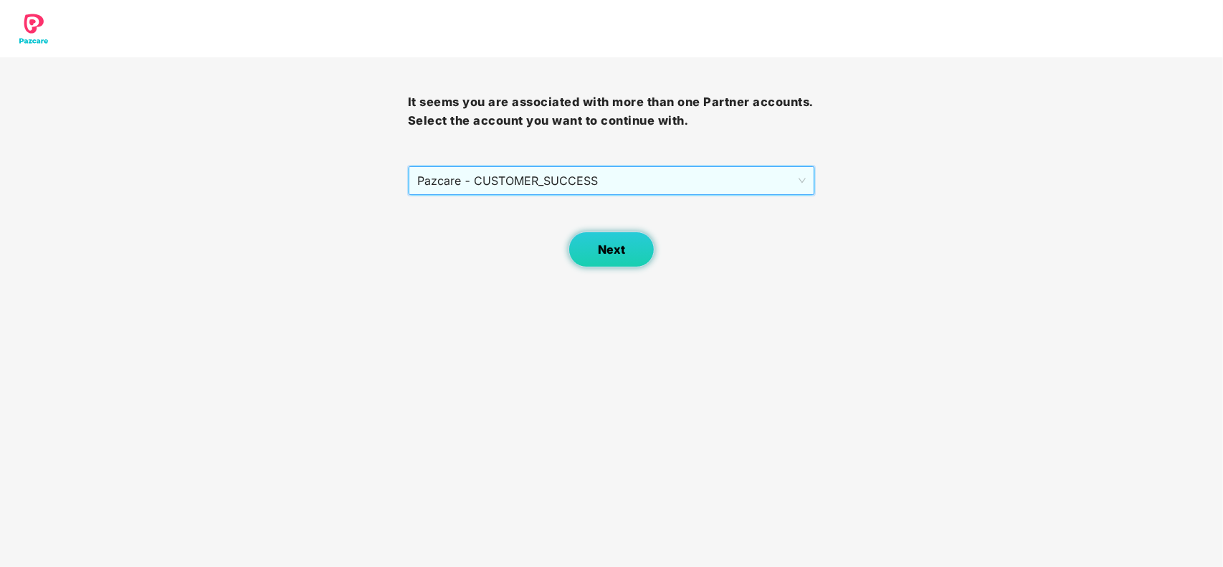
click at [592, 244] on button "Next" at bounding box center [612, 250] width 86 height 36
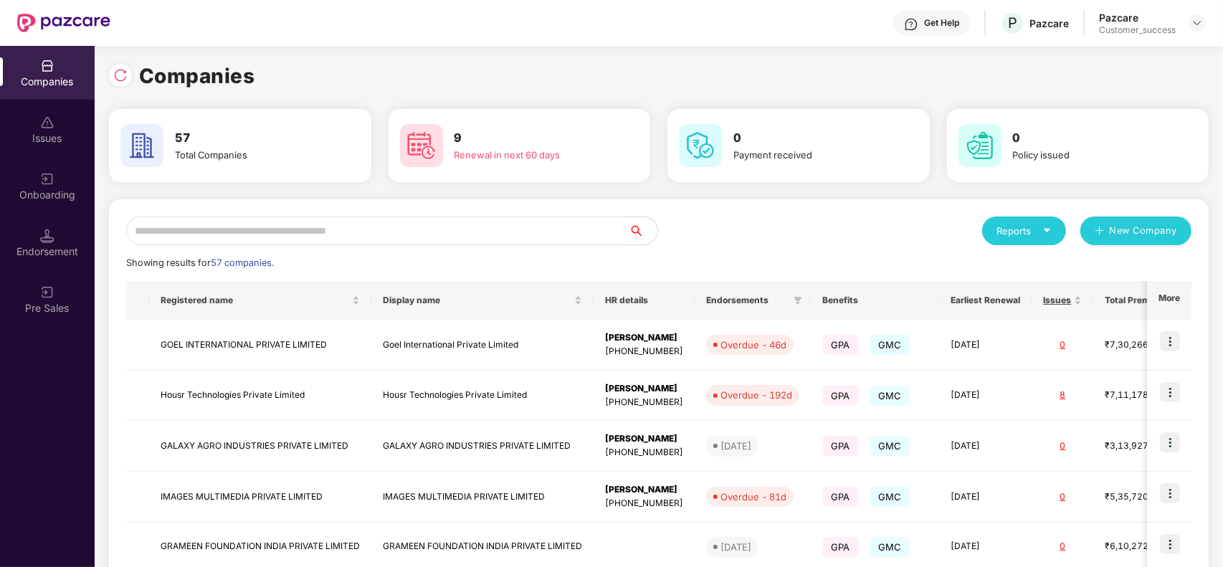
click at [404, 226] on input "text" at bounding box center [377, 231] width 503 height 29
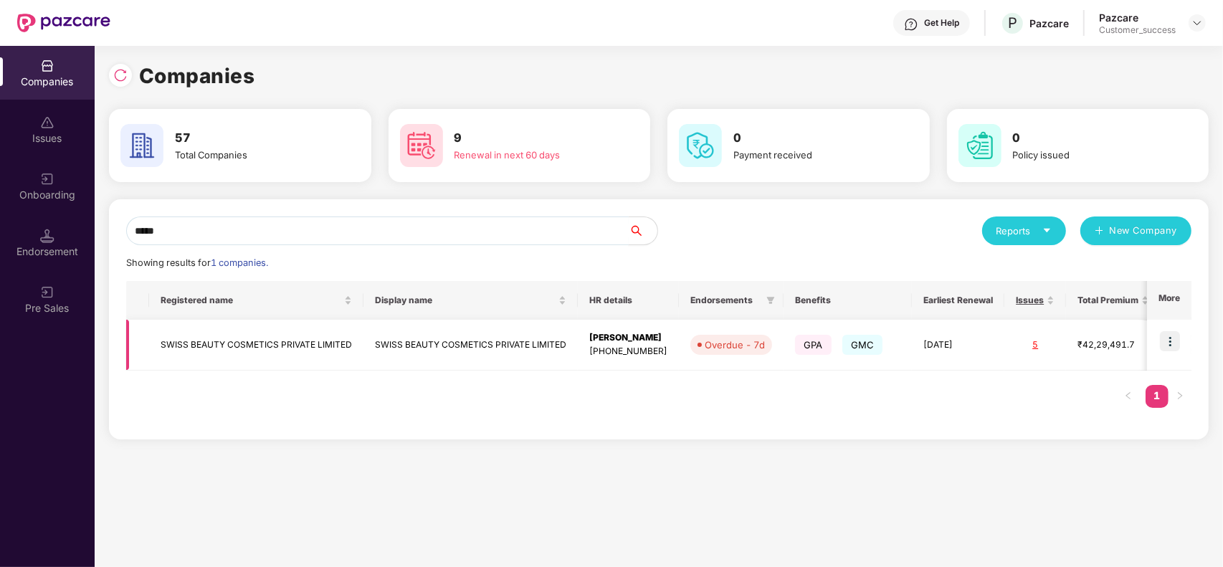
type input "*****"
click at [414, 357] on td "SWISS BEAUTY COSMETICS PRIVATE LIMITED" at bounding box center [470, 345] width 214 height 51
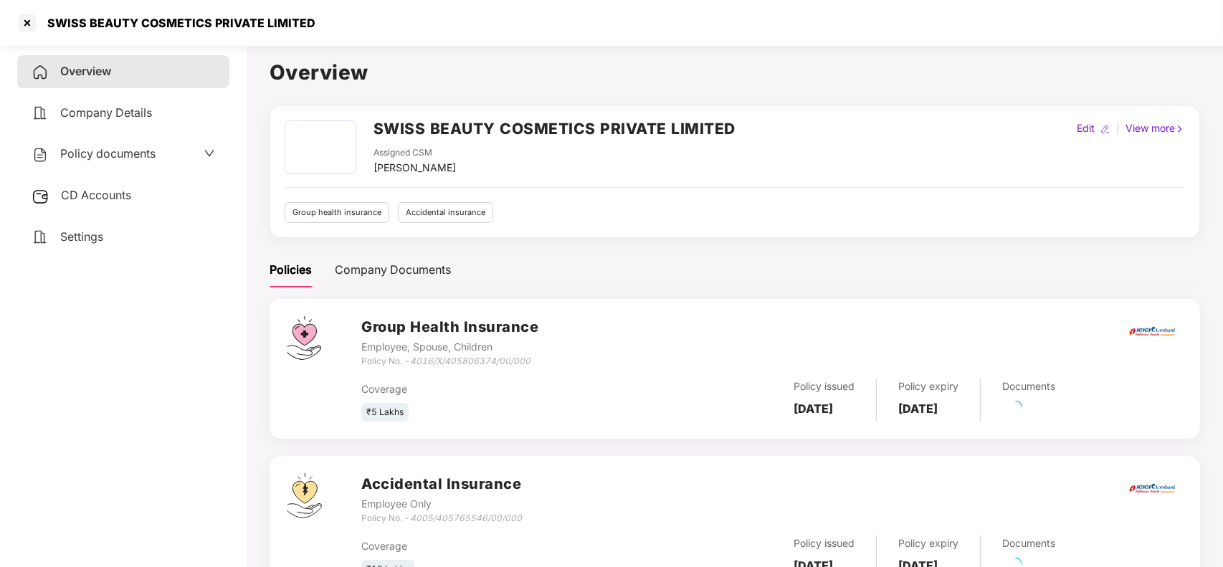
click at [87, 179] on div "CD Accounts" at bounding box center [123, 195] width 212 height 33
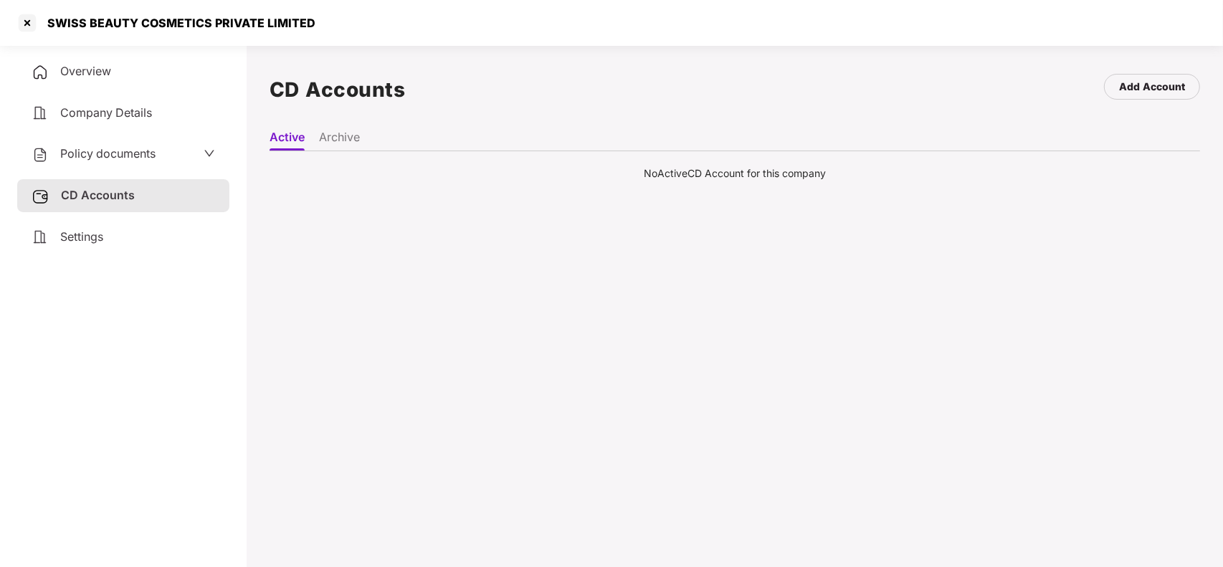
click at [338, 145] on li "Archive" at bounding box center [339, 140] width 41 height 21
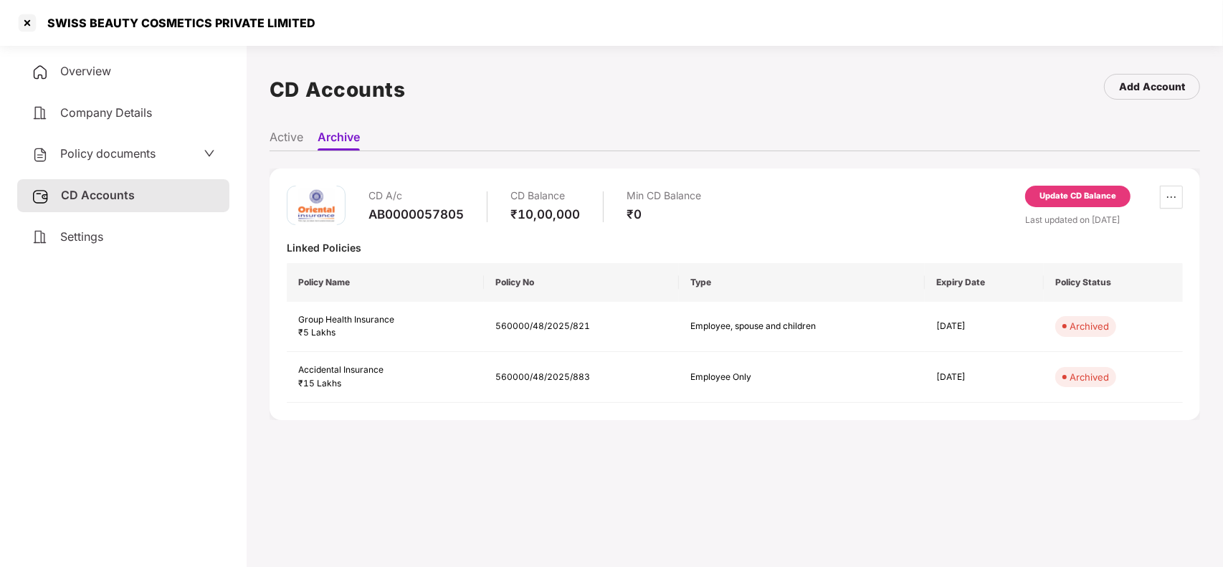
click at [298, 135] on li "Active" at bounding box center [287, 140] width 34 height 21
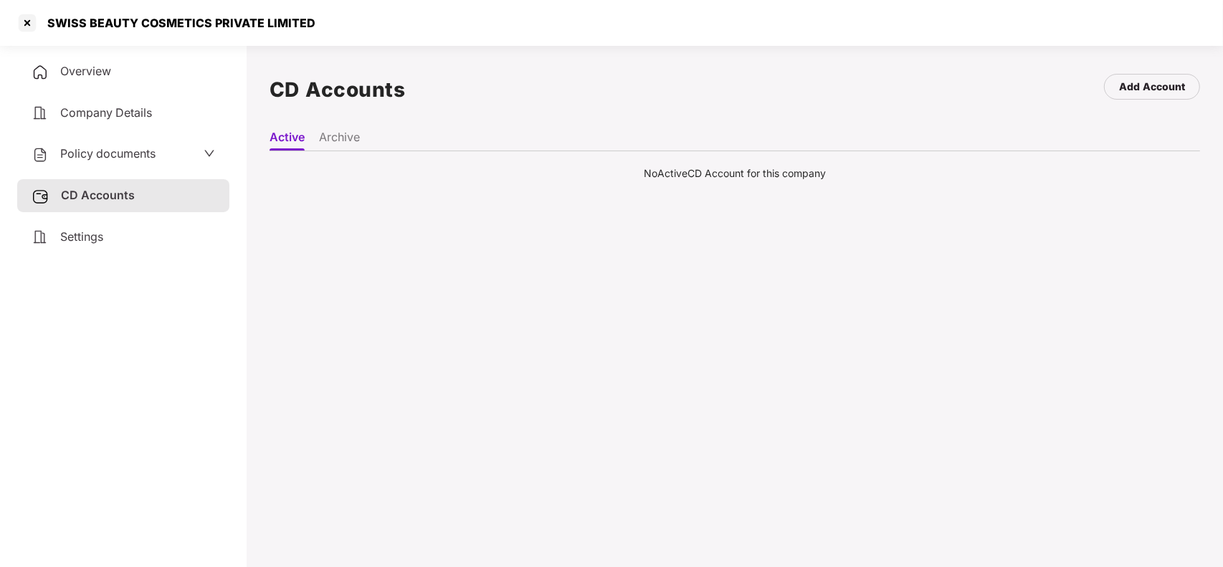
click at [327, 133] on li "Archive" at bounding box center [339, 140] width 41 height 21
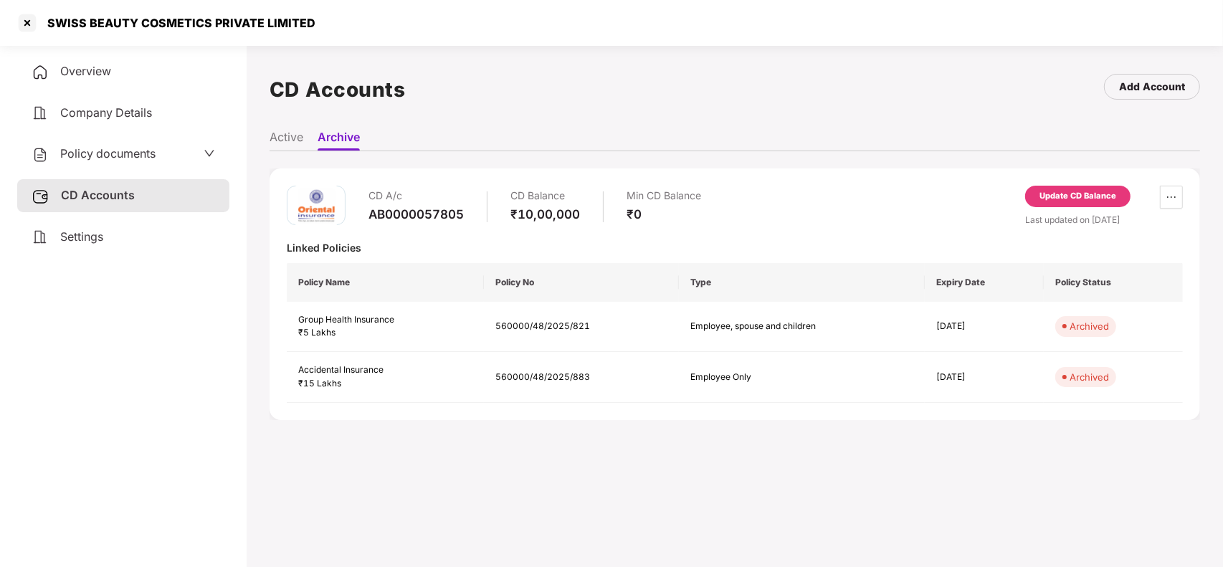
click at [295, 133] on li "Active" at bounding box center [287, 140] width 34 height 21
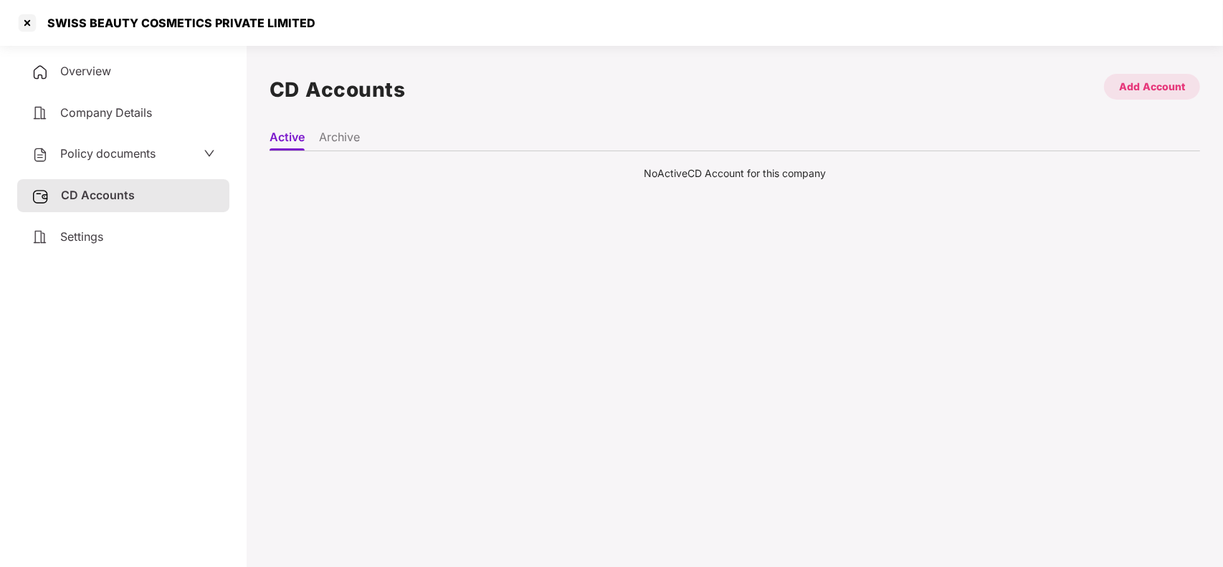
click at [1126, 77] on div "Add Account" at bounding box center [1152, 87] width 96 height 26
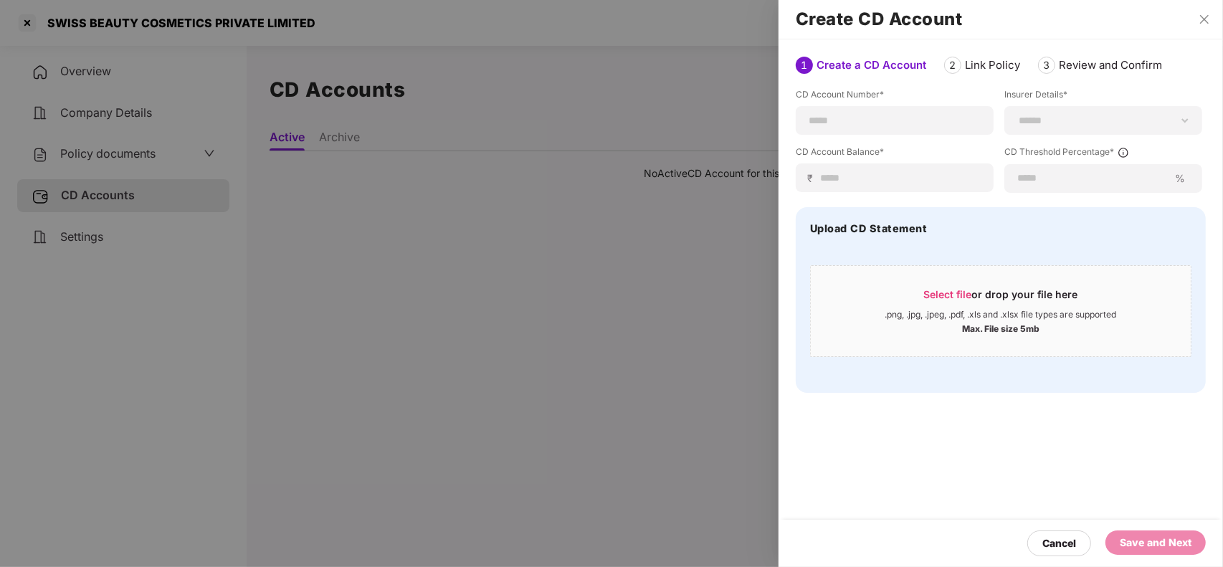
click at [670, 62] on div at bounding box center [611, 283] width 1223 height 567
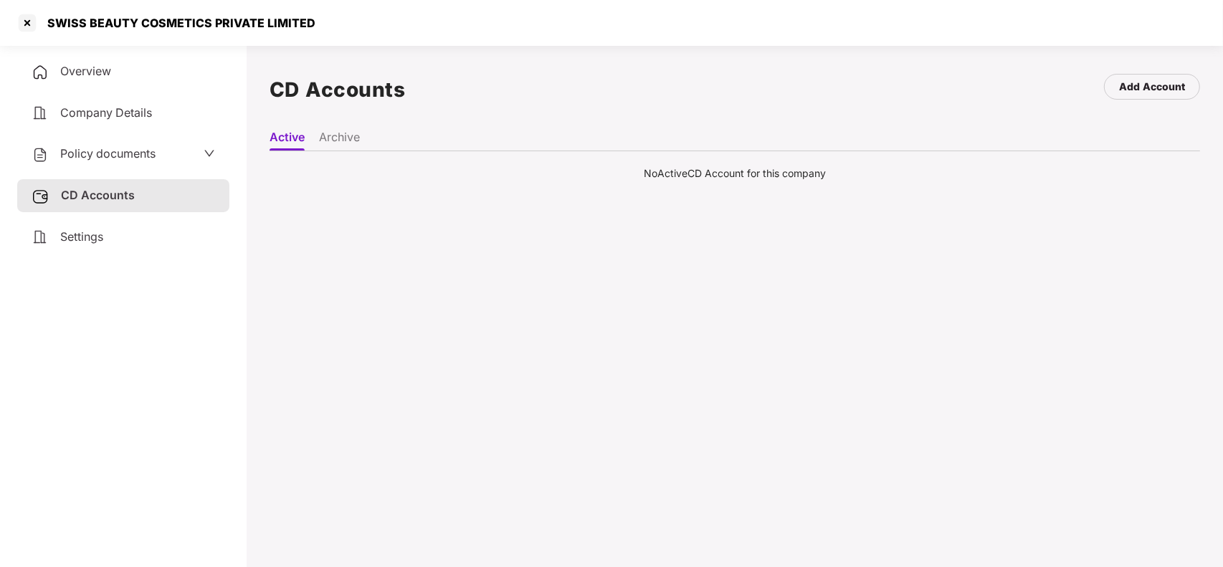
click at [102, 82] on div "Overview" at bounding box center [123, 71] width 212 height 33
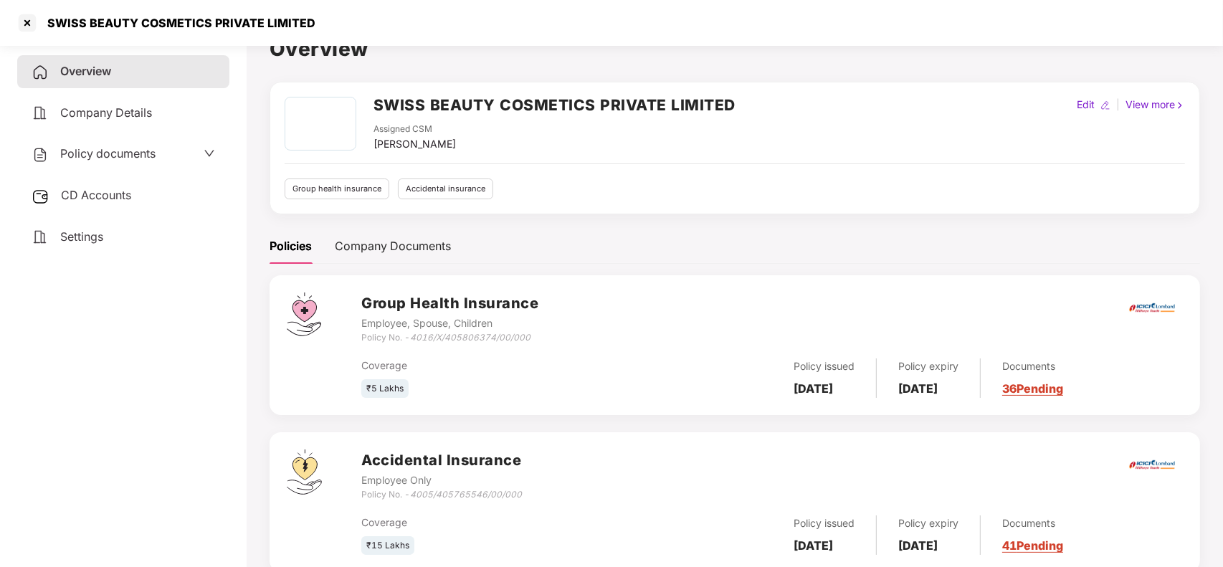
scroll to position [25, 0]
click at [1063, 386] on link "36 Pending" at bounding box center [1032, 387] width 61 height 14
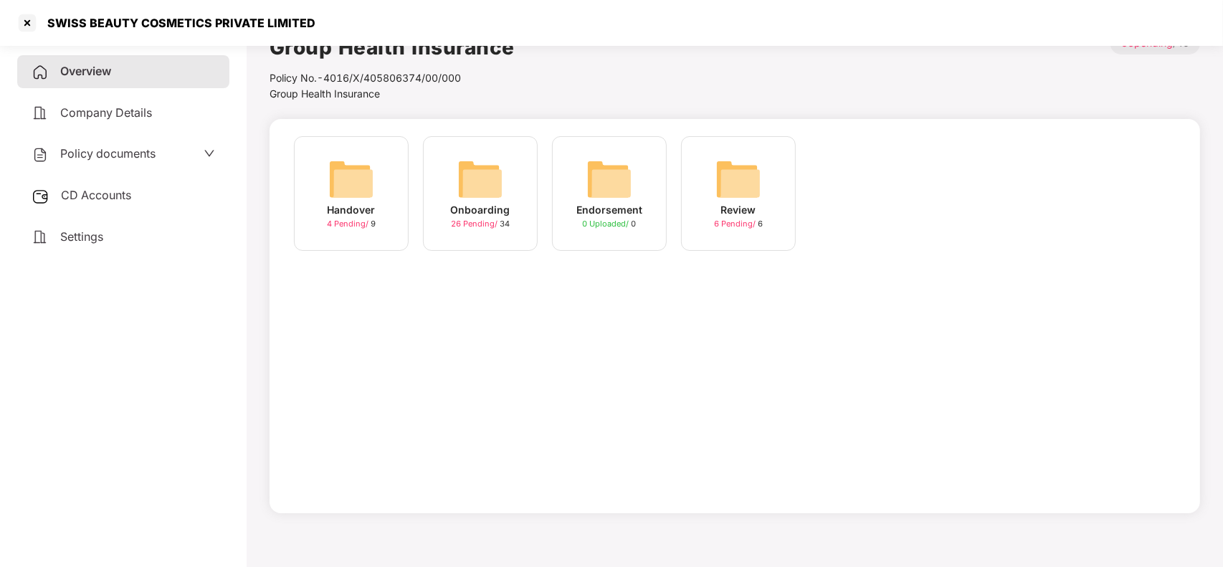
click at [468, 158] on img at bounding box center [480, 179] width 46 height 46
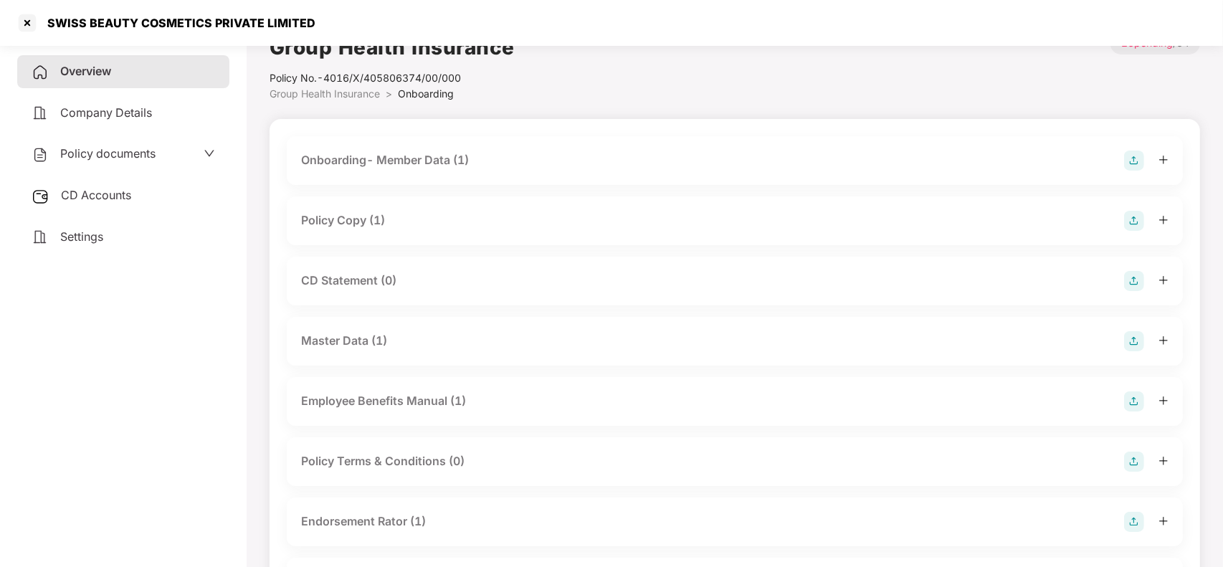
click at [409, 226] on div "Policy Copy (1)" at bounding box center [734, 221] width 867 height 20
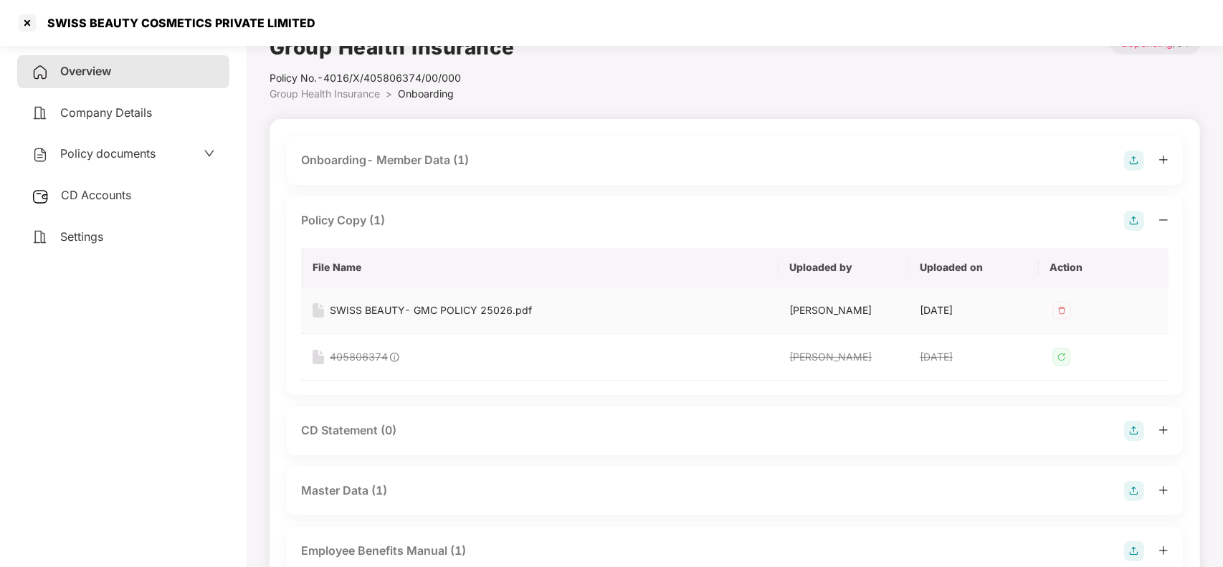
click at [371, 309] on div "SWISS BEAUTY- GMC POLICY 25026.pdf" at bounding box center [431, 311] width 202 height 16
